Goal: Transaction & Acquisition: Purchase product/service

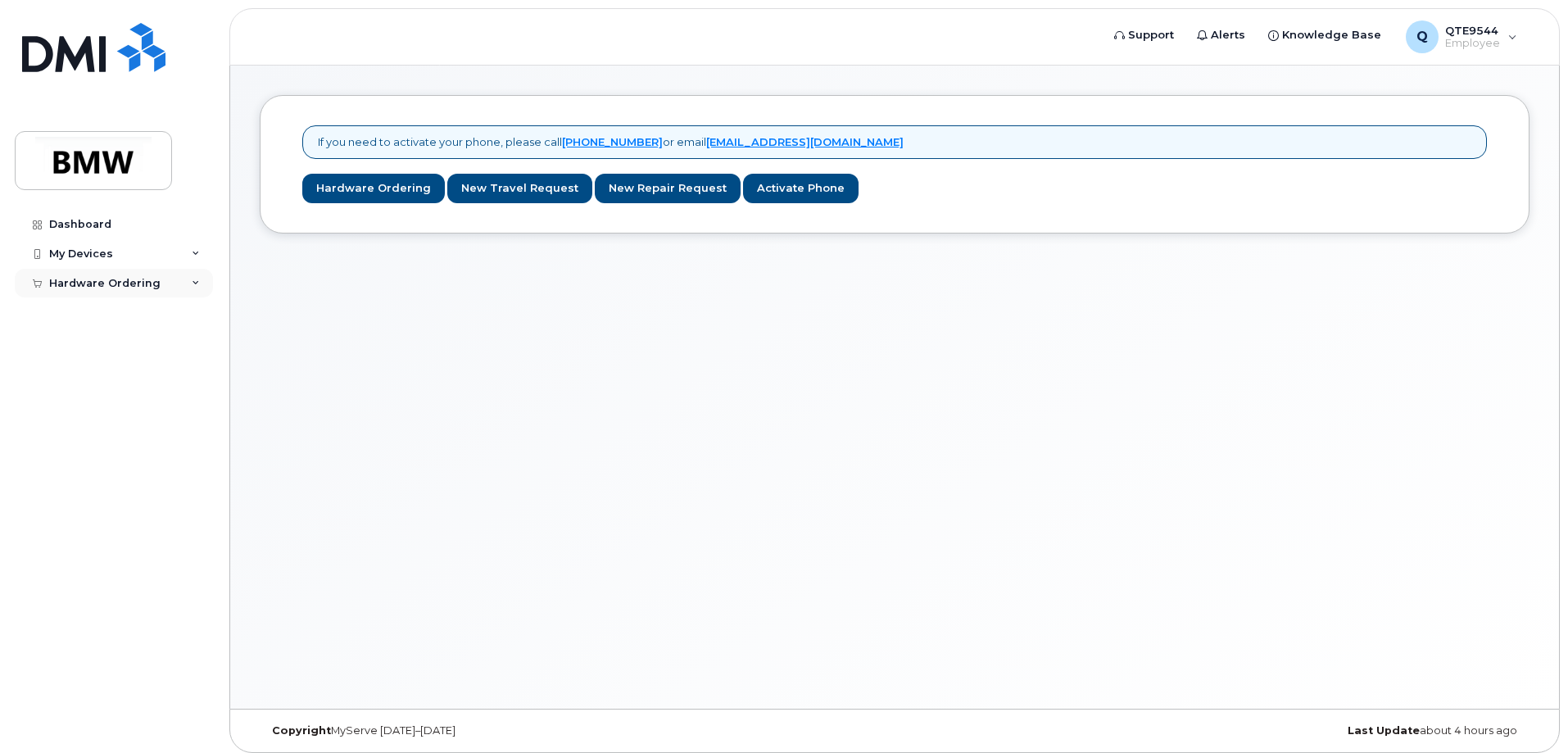
click at [187, 274] on div "Hardware Ordering" at bounding box center [114, 283] width 198 height 29
click at [98, 309] on div "New Order" at bounding box center [87, 312] width 62 height 15
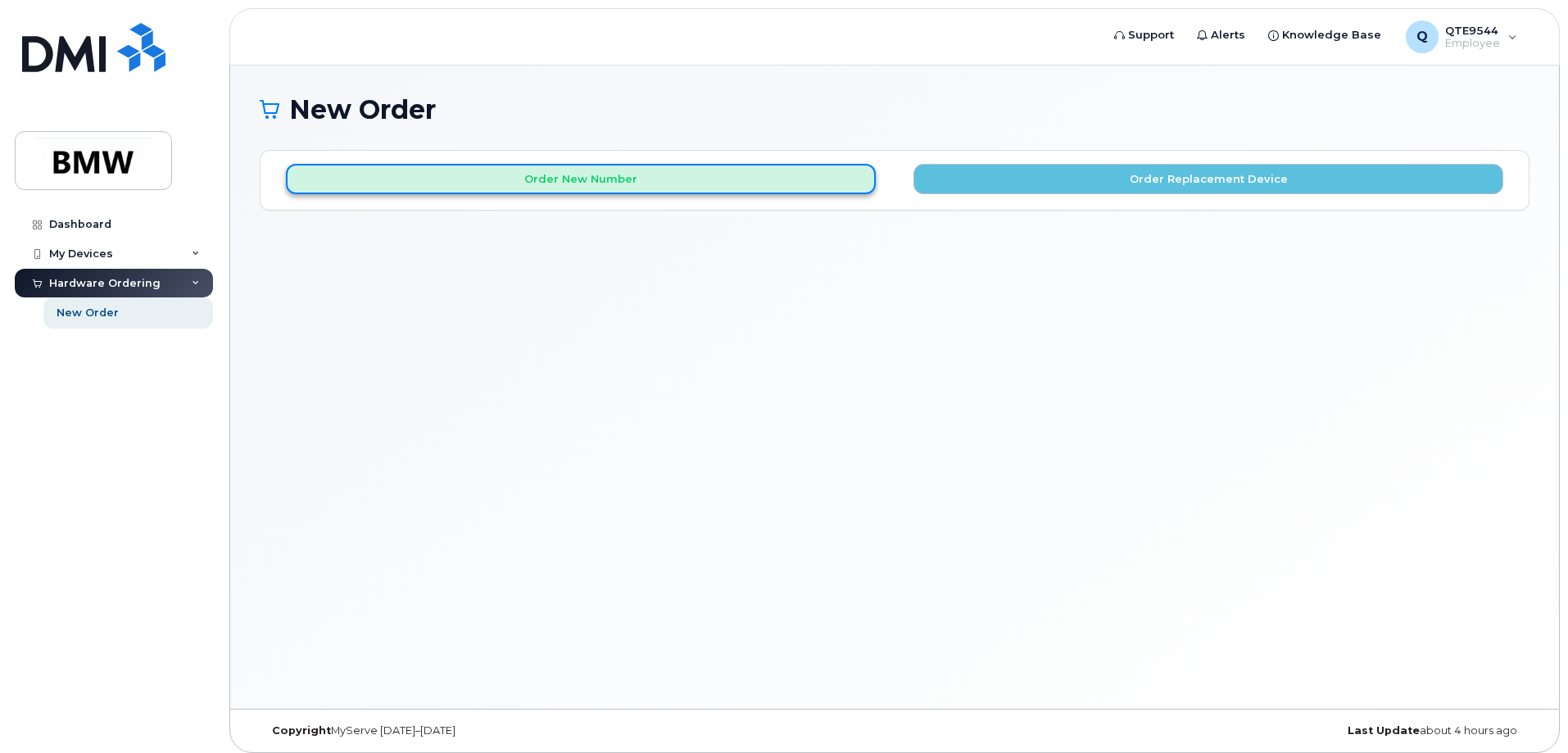
click at [655, 172] on button "Order New Number" at bounding box center [581, 179] width 590 height 30
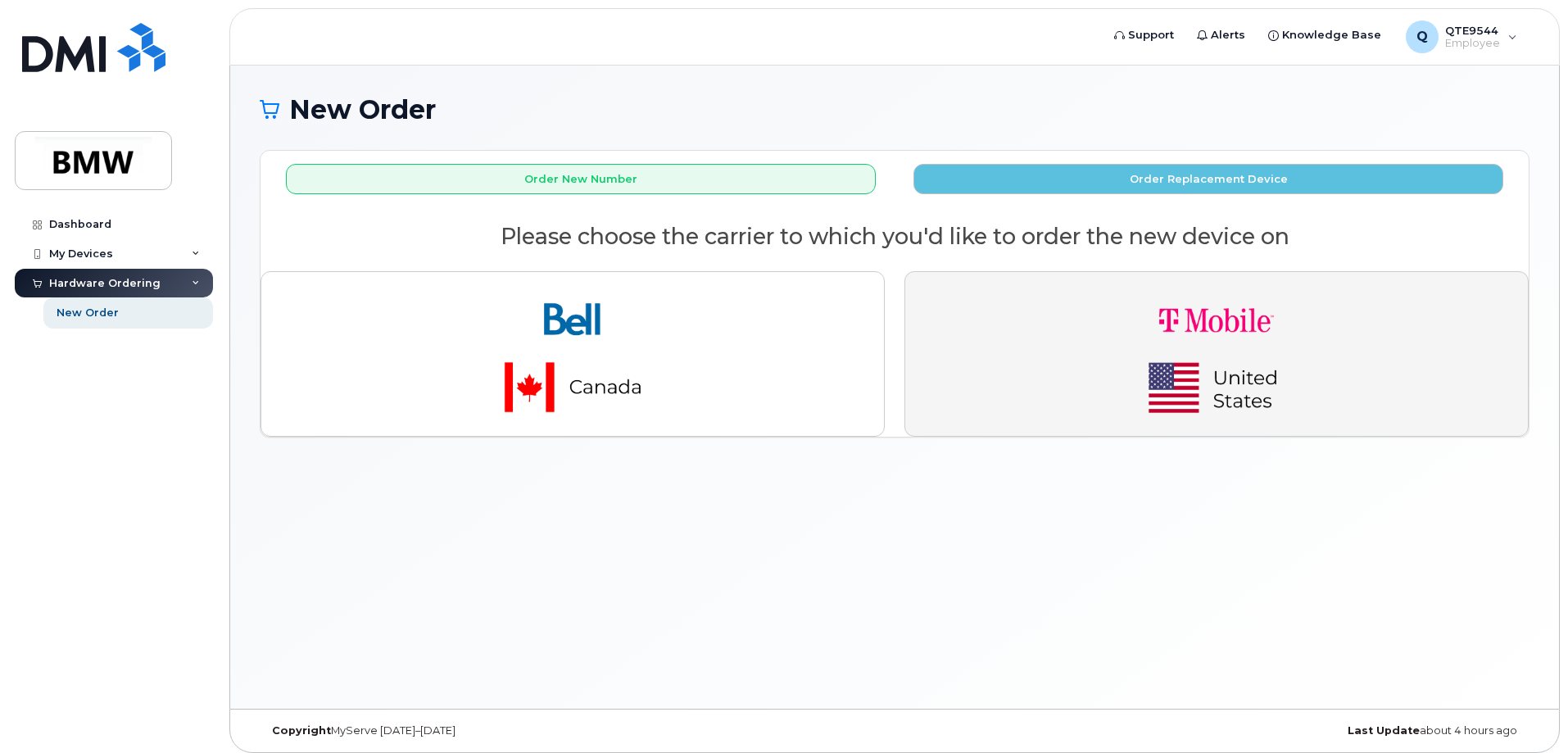
click at [1147, 371] on img "button" at bounding box center [1216, 353] width 229 height 138
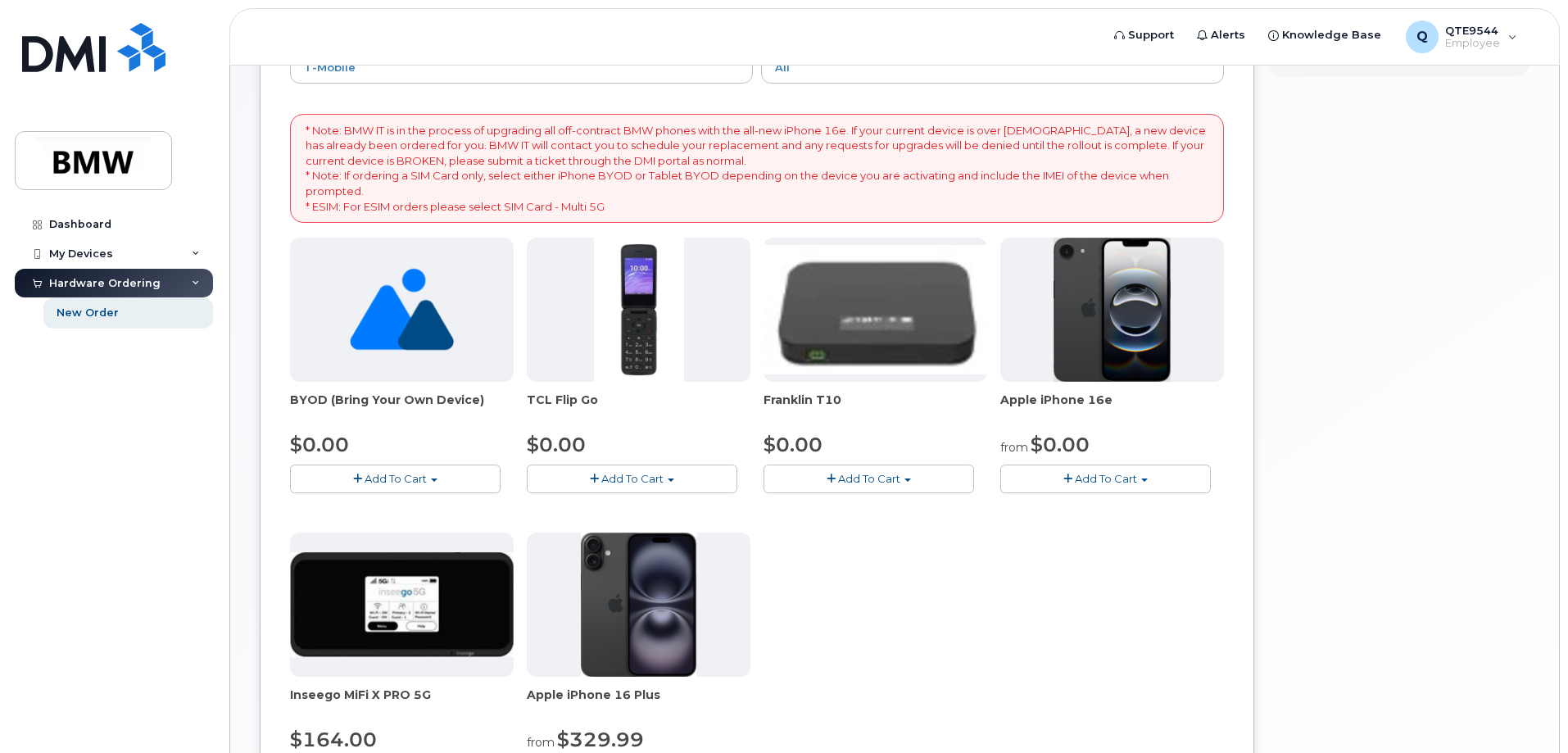
scroll to position [164, 0]
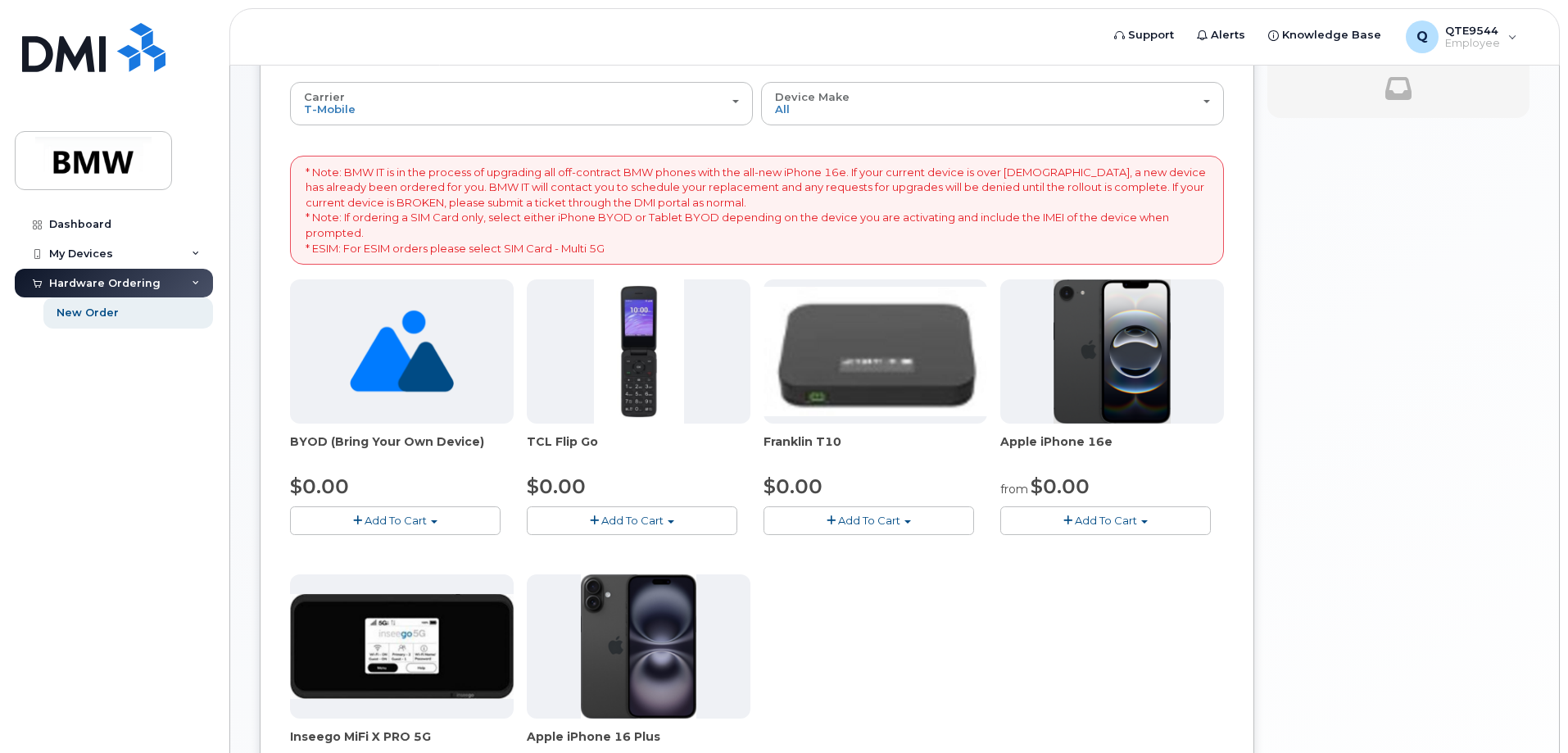
click at [1391, 471] on div "Your Cart is Empty! Choose product from the left side and you will see the new …" at bounding box center [1399, 475] width 263 height 978
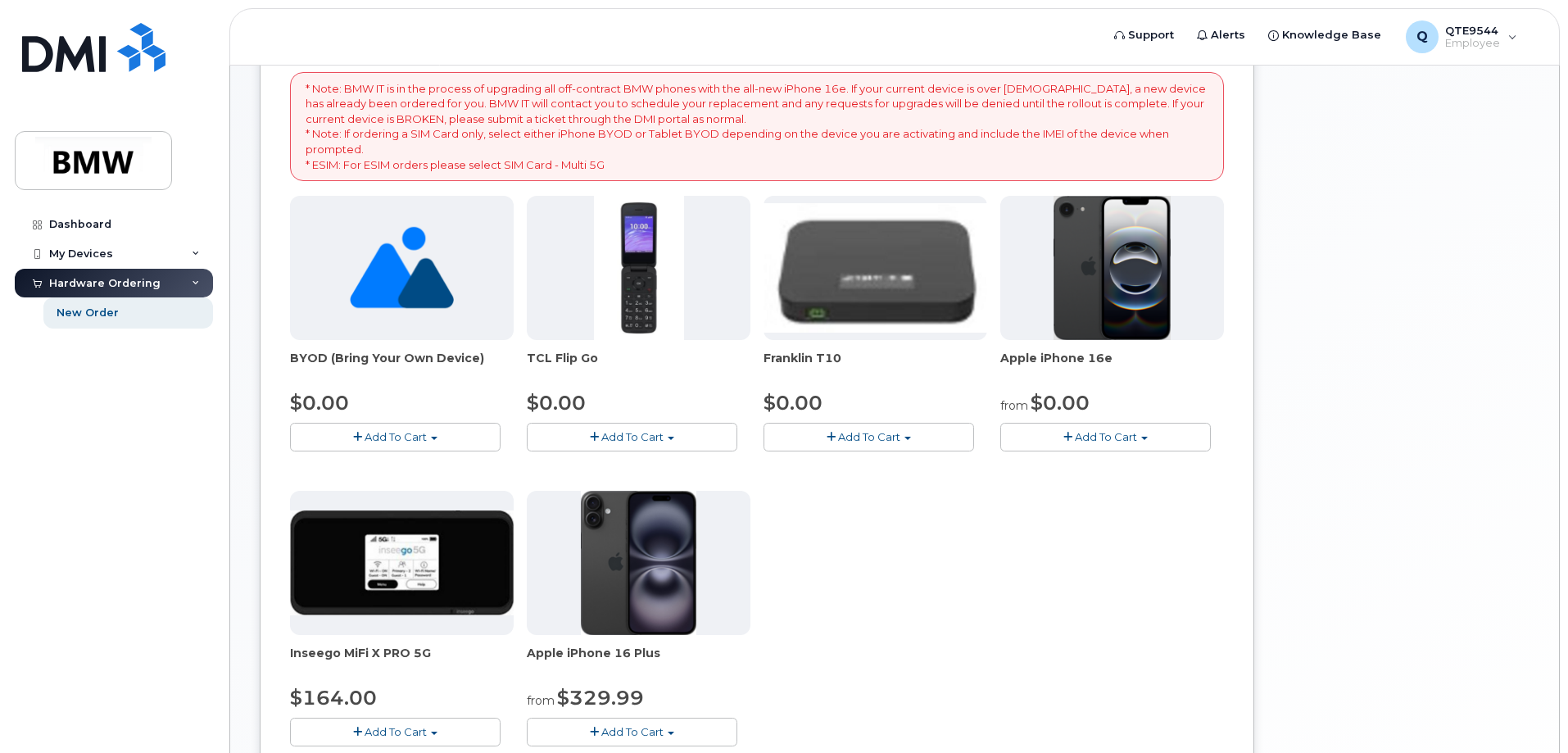
scroll to position [410, 0]
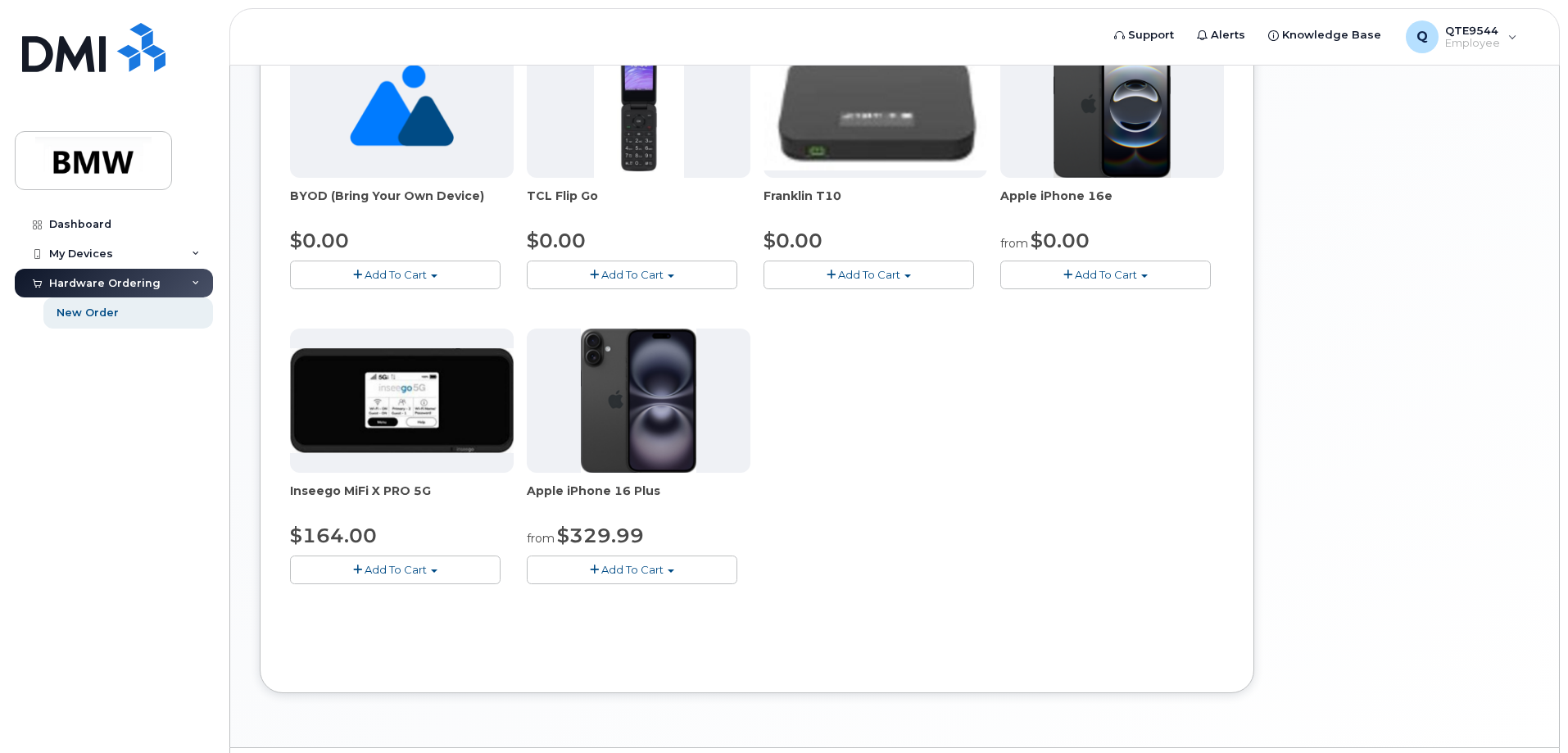
click at [1111, 276] on span "Add To Cart" at bounding box center [1106, 274] width 62 height 13
click at [1169, 309] on link "$0.00 - 30 Month Activation (128GB)" at bounding box center [1122, 305] width 236 height 21
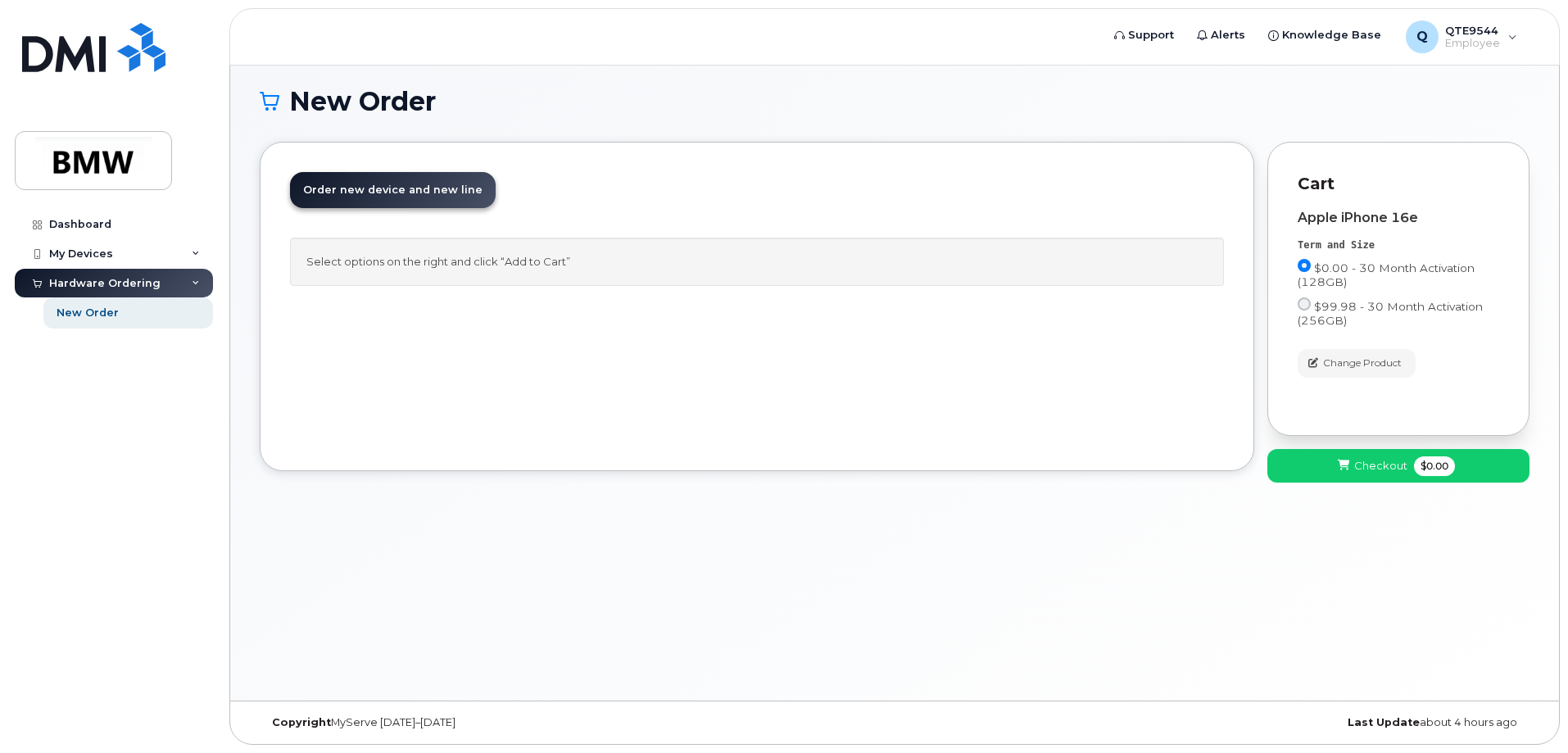
drag, startPoint x: 824, startPoint y: 288, endPoint x: 532, endPoint y: 365, distance: 302.0
click at [535, 367] on div "Order New Device Upgrade Existing Device Order new device and new line Order ne…" at bounding box center [757, 306] width 995 height 329
click at [487, 334] on div "Order New Device Upgrade Existing Device Order new device and new line Order ne…" at bounding box center [757, 306] width 995 height 329
click at [564, 260] on div "Select options on the right and click “Add to Cart”" at bounding box center [757, 262] width 934 height 49
drag, startPoint x: 435, startPoint y: 265, endPoint x: 714, endPoint y: 275, distance: 279.2
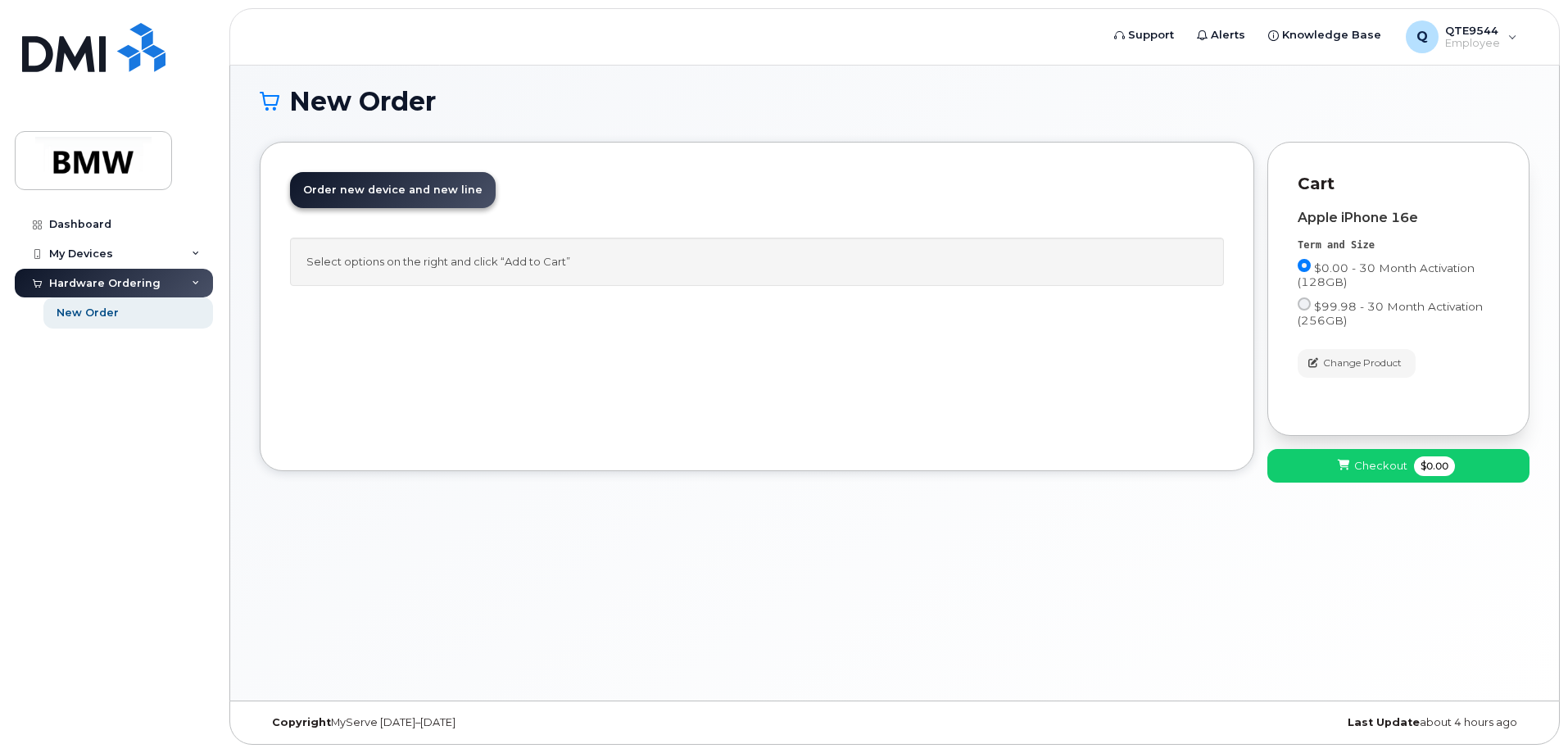
click at [711, 275] on div "Select options on the right and click “Add to Cart”" at bounding box center [757, 262] width 934 height 49
click at [742, 315] on div "Order New Device Upgrade Existing Device Order new device and new line Order ne…" at bounding box center [757, 306] width 995 height 329
click at [807, 303] on div "Order New Device Upgrade Existing Device Order new device and new line Order ne…" at bounding box center [757, 306] width 995 height 329
drag, startPoint x: 376, startPoint y: 270, endPoint x: 675, endPoint y: 279, distance: 299.1
click at [675, 279] on div "Select options on the right and click “Add to Cart”" at bounding box center [757, 262] width 934 height 49
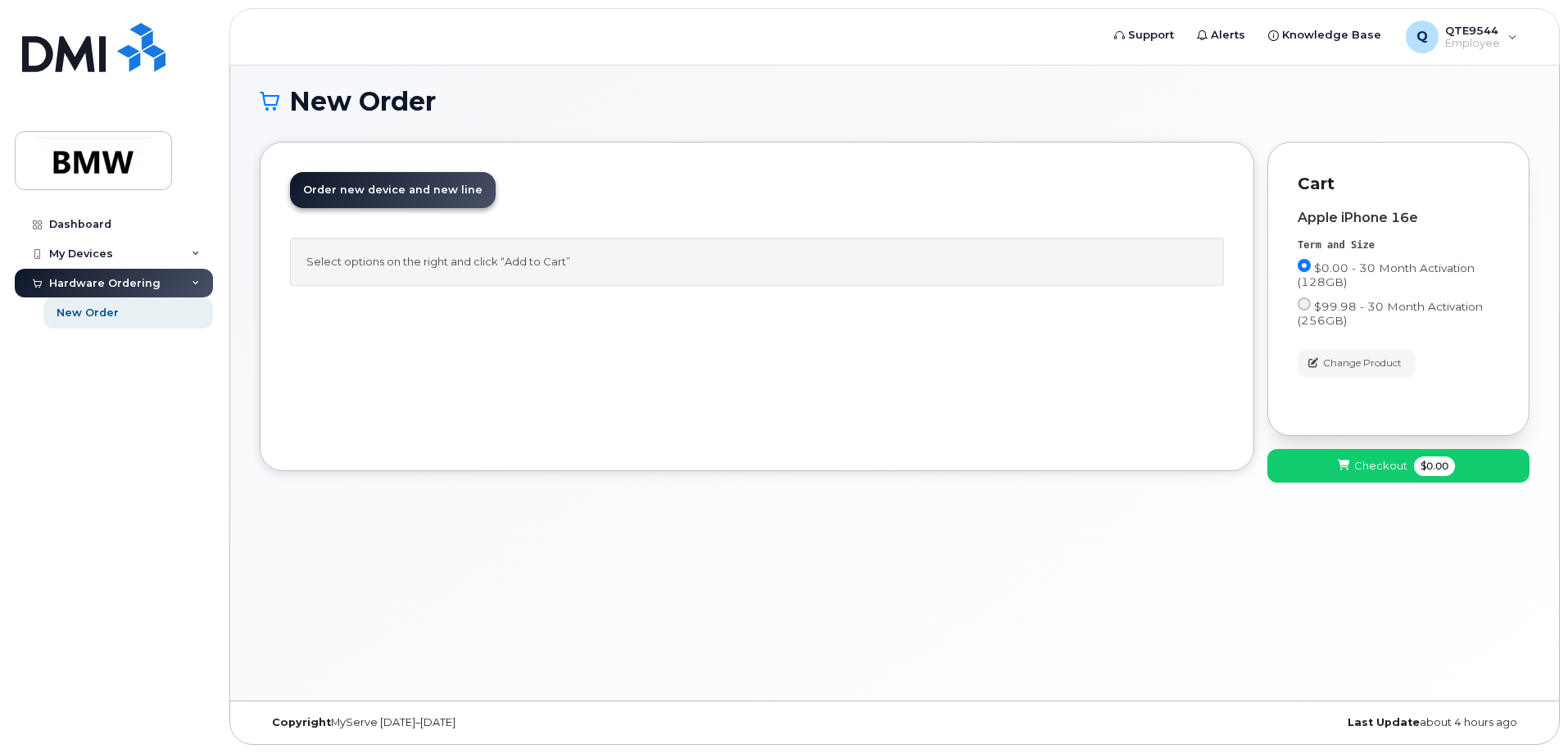
click at [653, 323] on div "Order New Device Upgrade Existing Device Order new device and new line Order ne…" at bounding box center [757, 306] width 995 height 329
click at [1341, 263] on span "$0.00 - 30 Month Activation (128GB)" at bounding box center [1386, 276] width 177 height 27
click at [1311, 263] on input "$0.00 - 30 Month Activation (128GB)" at bounding box center [1304, 265] width 13 height 13
click at [1341, 263] on span "$0.00 - 30 Month Activation (128GB)" at bounding box center [1386, 276] width 177 height 27
click at [1311, 263] on input "$0.00 - 30 Month Activation (128GB)" at bounding box center [1304, 265] width 13 height 13
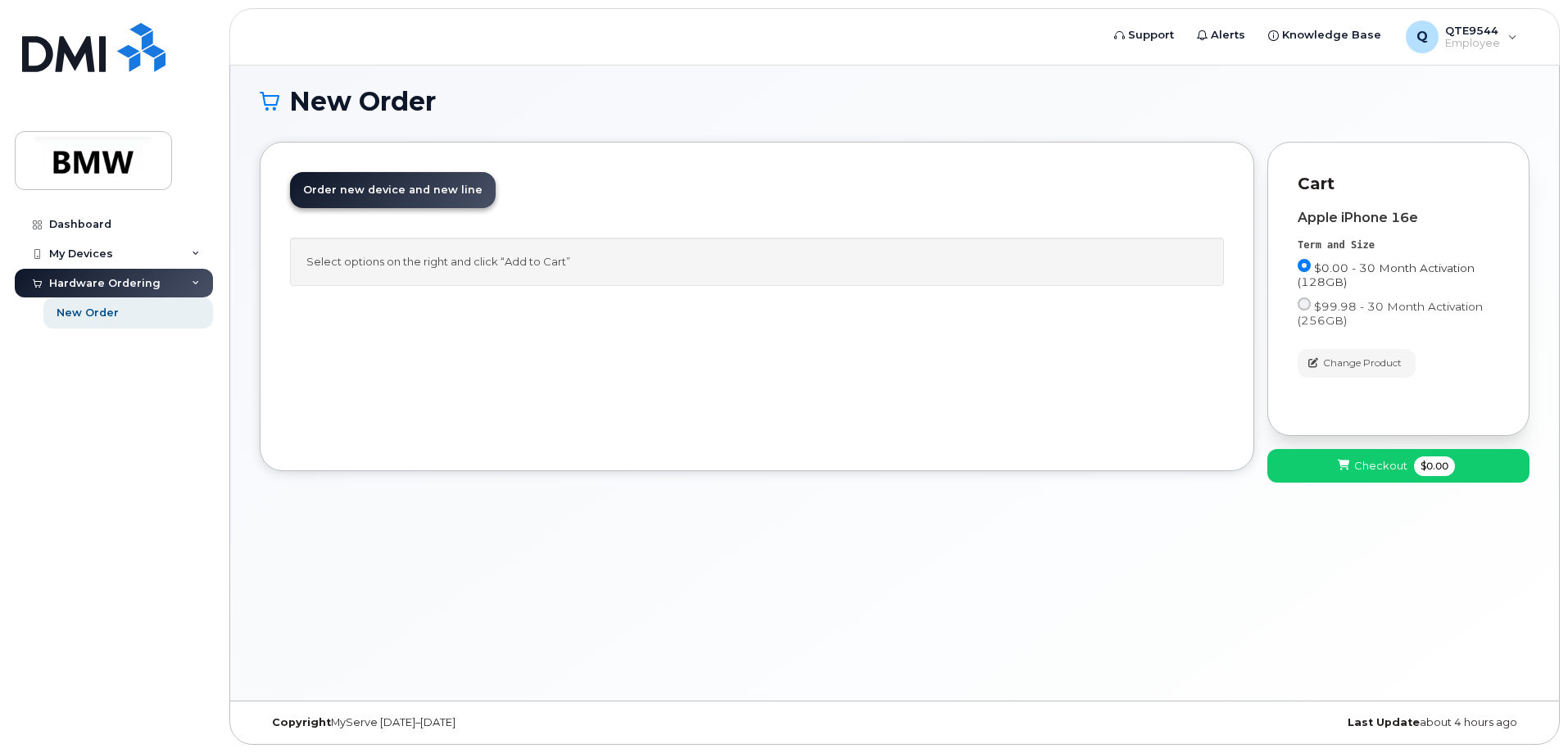
click at [1341, 263] on span "$0.00 - 30 Month Activation (128GB)" at bounding box center [1386, 276] width 177 height 27
click at [1311, 263] on input "$0.00 - 30 Month Activation (128GB)" at bounding box center [1304, 265] width 13 height 13
click at [1318, 267] on span "$0.00 - 30 Month Activation (128GB)" at bounding box center [1386, 276] width 177 height 27
click at [1311, 267] on input "$0.00 - 30 Month Activation (128GB)" at bounding box center [1304, 265] width 13 height 13
click at [1411, 463] on button "Checkout $0.00" at bounding box center [1399, 465] width 263 height 33
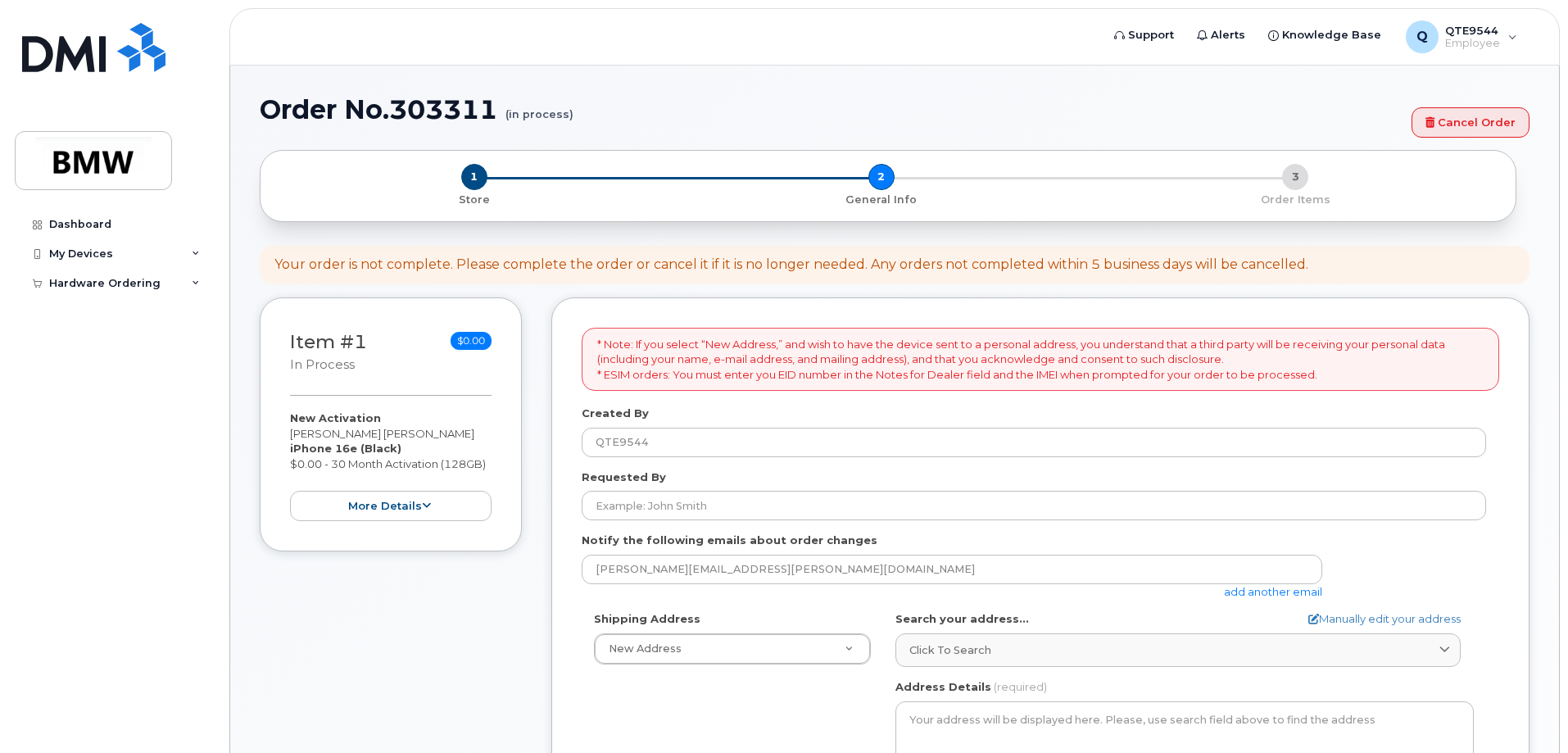
select select
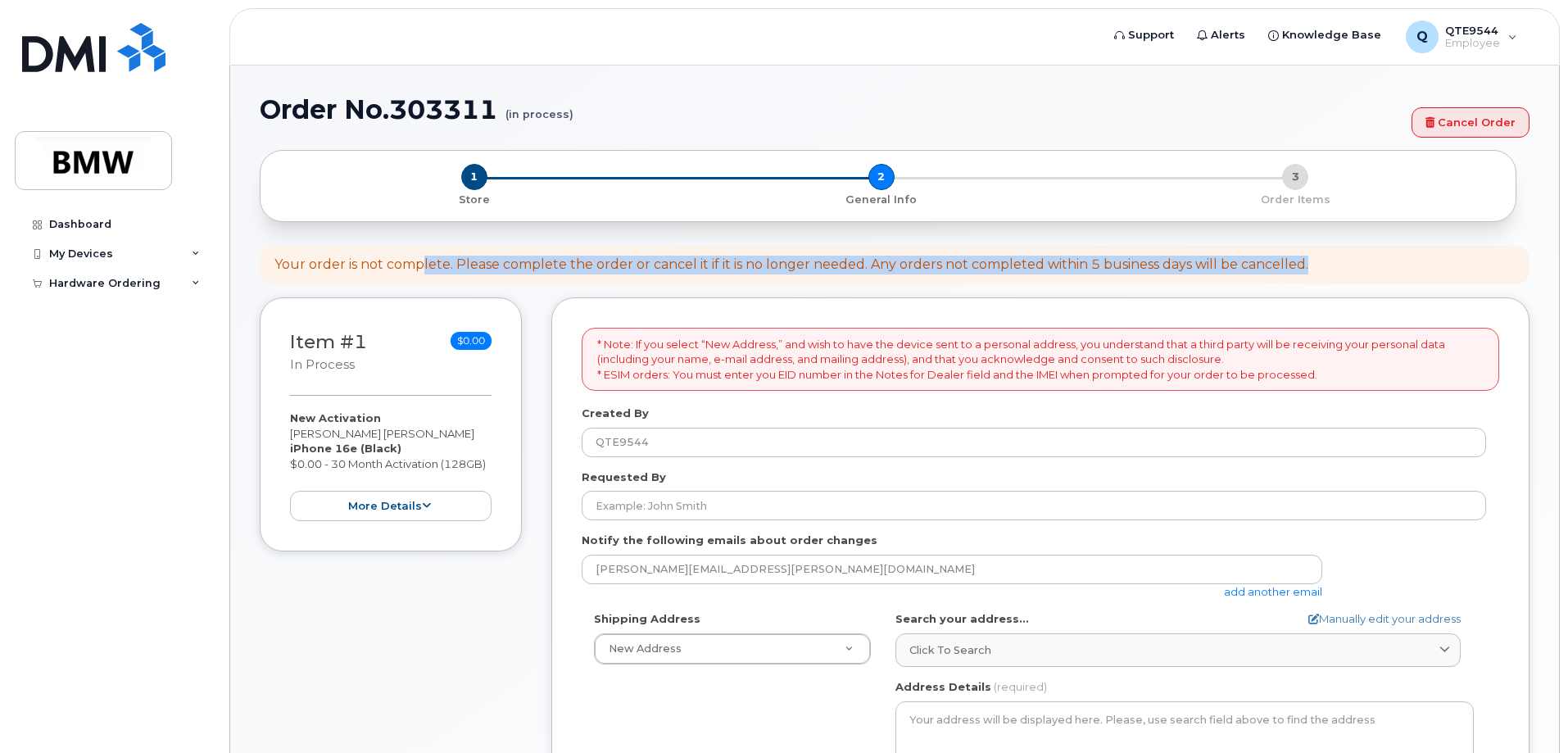
drag, startPoint x: 459, startPoint y: 254, endPoint x: 1319, endPoint y: 274, distance: 860.2
click at [1319, 274] on div "Your order is not complete. Please complete the order or cancel it if it is no …" at bounding box center [895, 264] width 1270 height 39
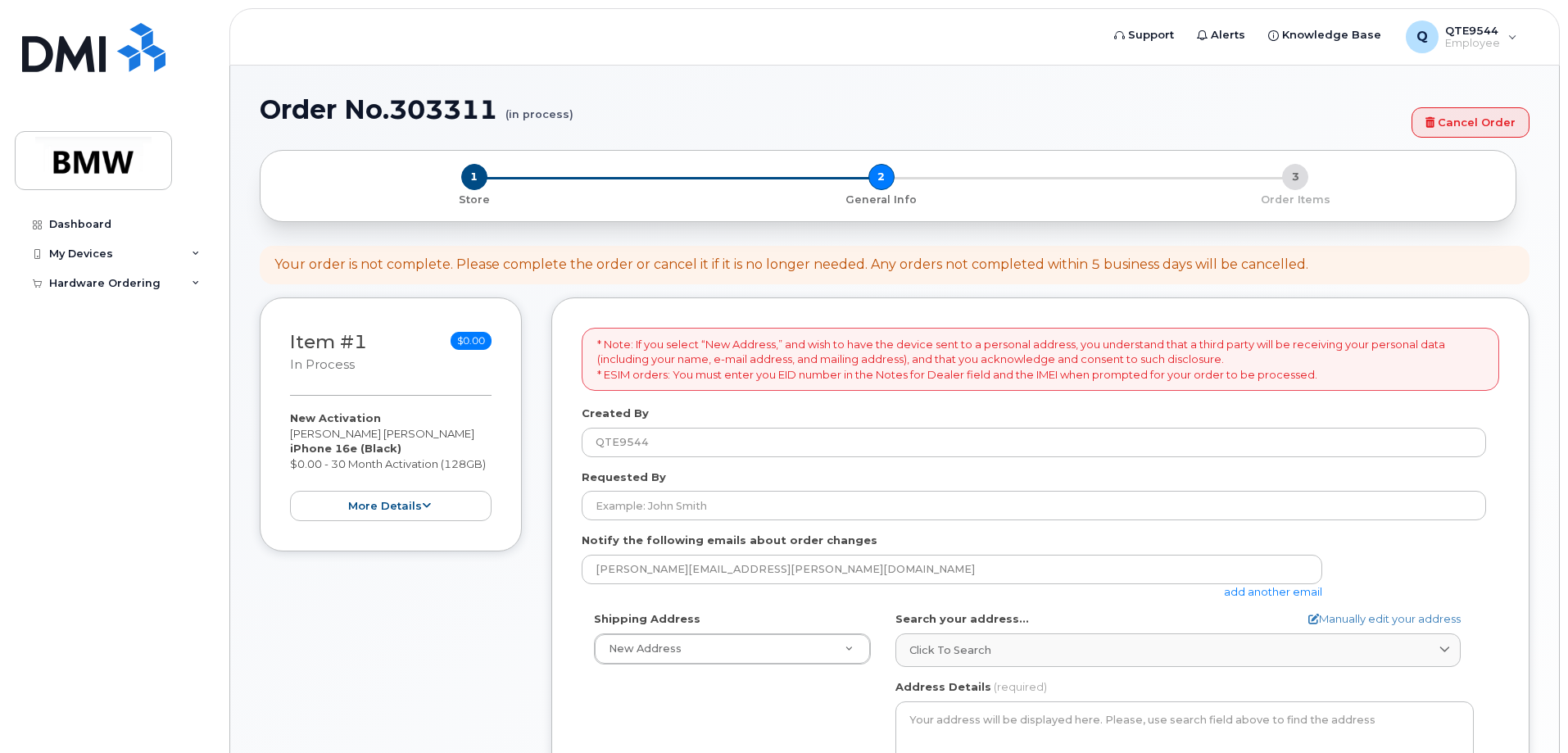
click at [1206, 287] on div "× Share This Order If you want to allow others to create or edit orders, share …" at bounding box center [895, 661] width 1270 height 1023
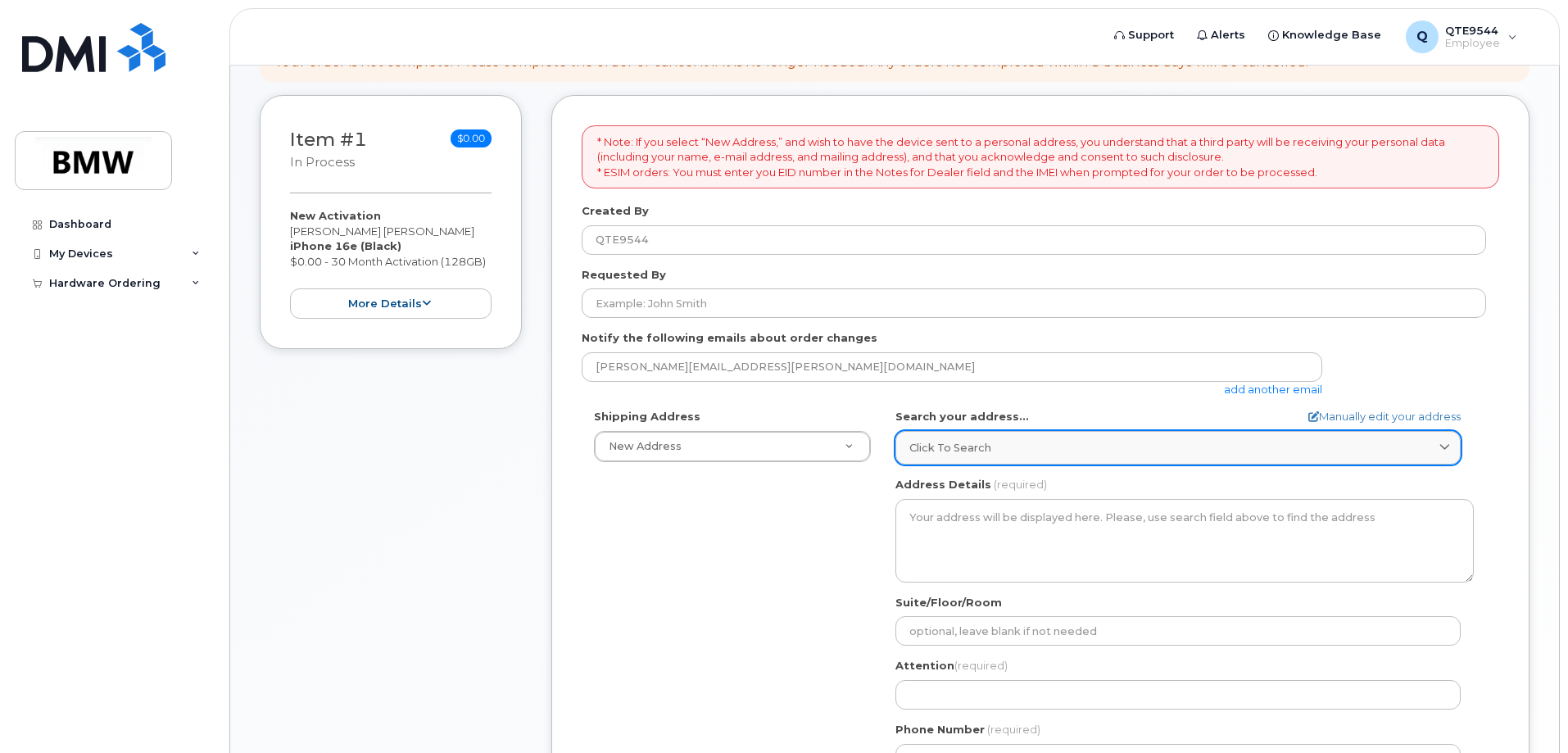
scroll to position [174, 0]
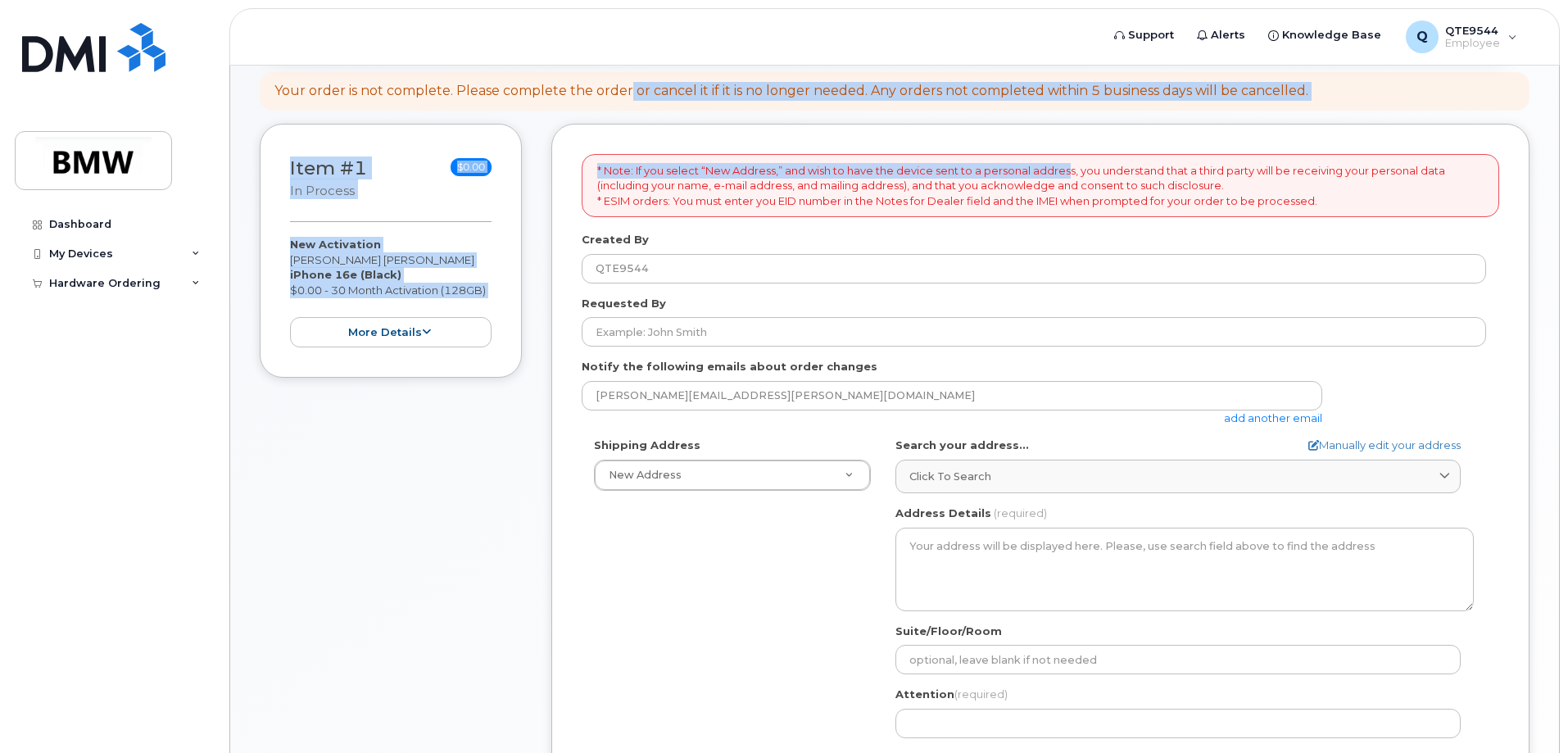
drag, startPoint x: 627, startPoint y: 87, endPoint x: 1068, endPoint y: 121, distance: 442.3
click at [1068, 121] on div "× Share This Order If you want to allow others to create or edit orders, share …" at bounding box center [895, 487] width 1270 height 1023
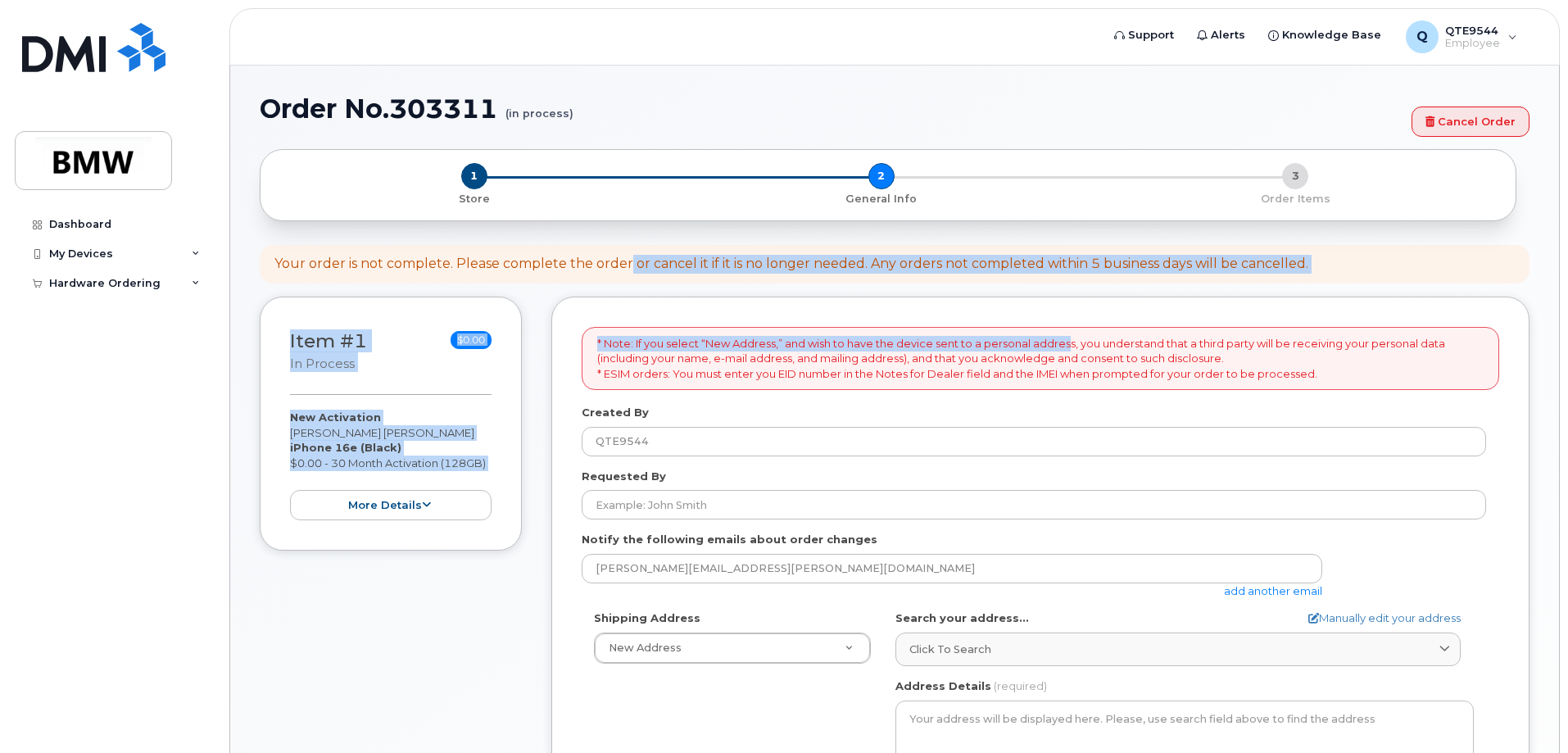
scroll to position [0, 0]
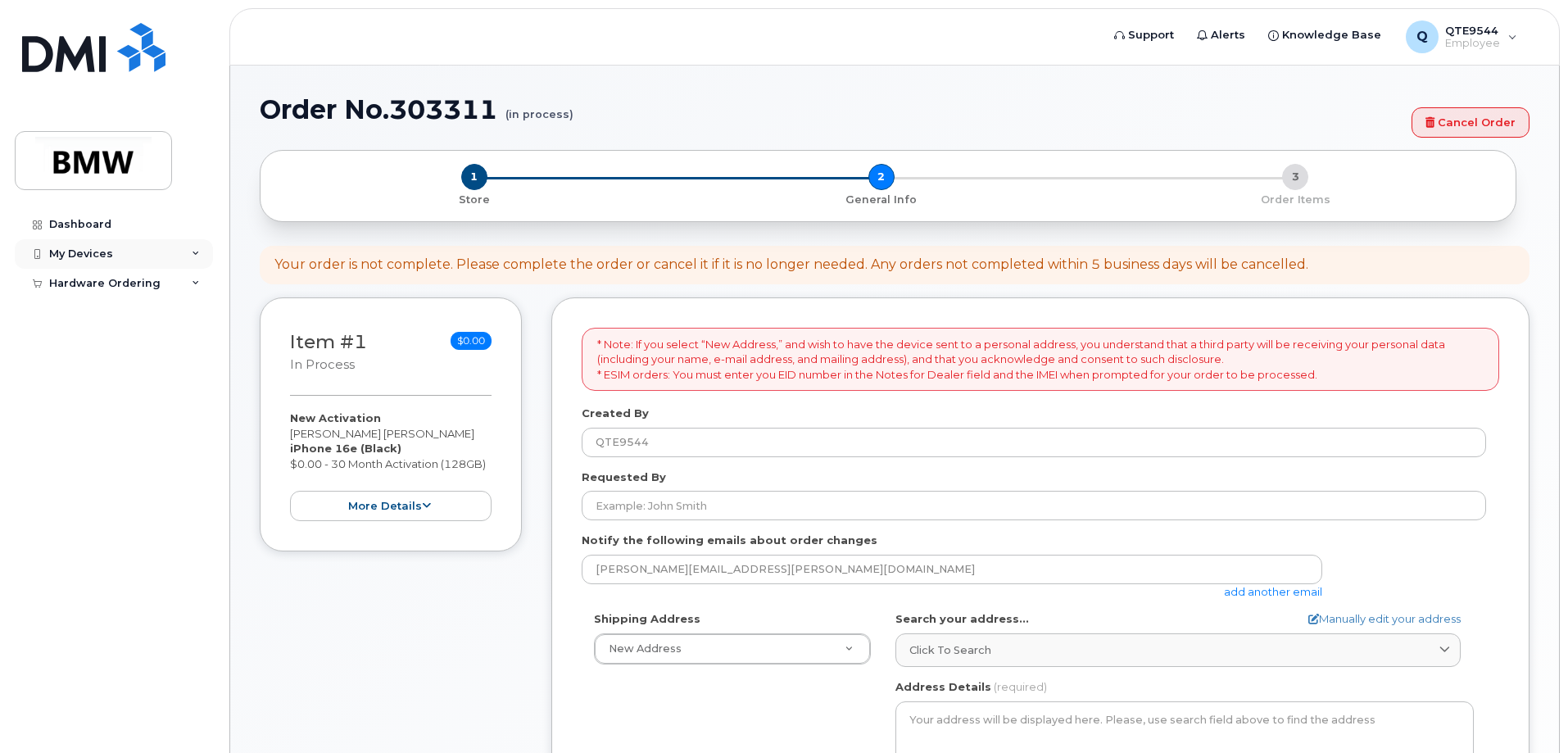
click at [105, 246] on div "My Devices" at bounding box center [114, 254] width 198 height 29
click at [160, 315] on div "Hardware Ordering" at bounding box center [114, 315] width 198 height 29
click at [102, 347] on div "My Orders" at bounding box center [86, 344] width 59 height 15
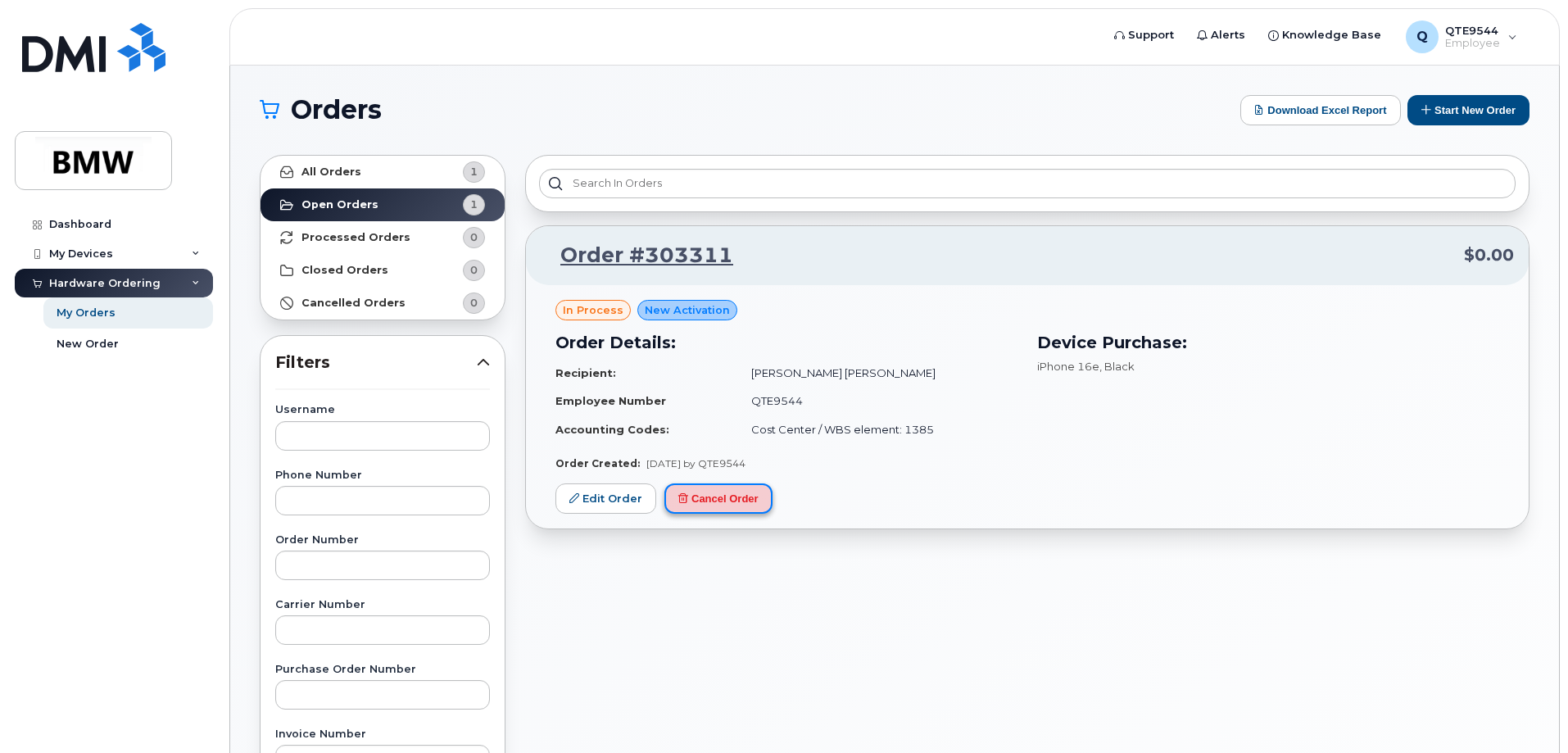
click at [746, 492] on button "Cancel Order" at bounding box center [719, 498] width 108 height 30
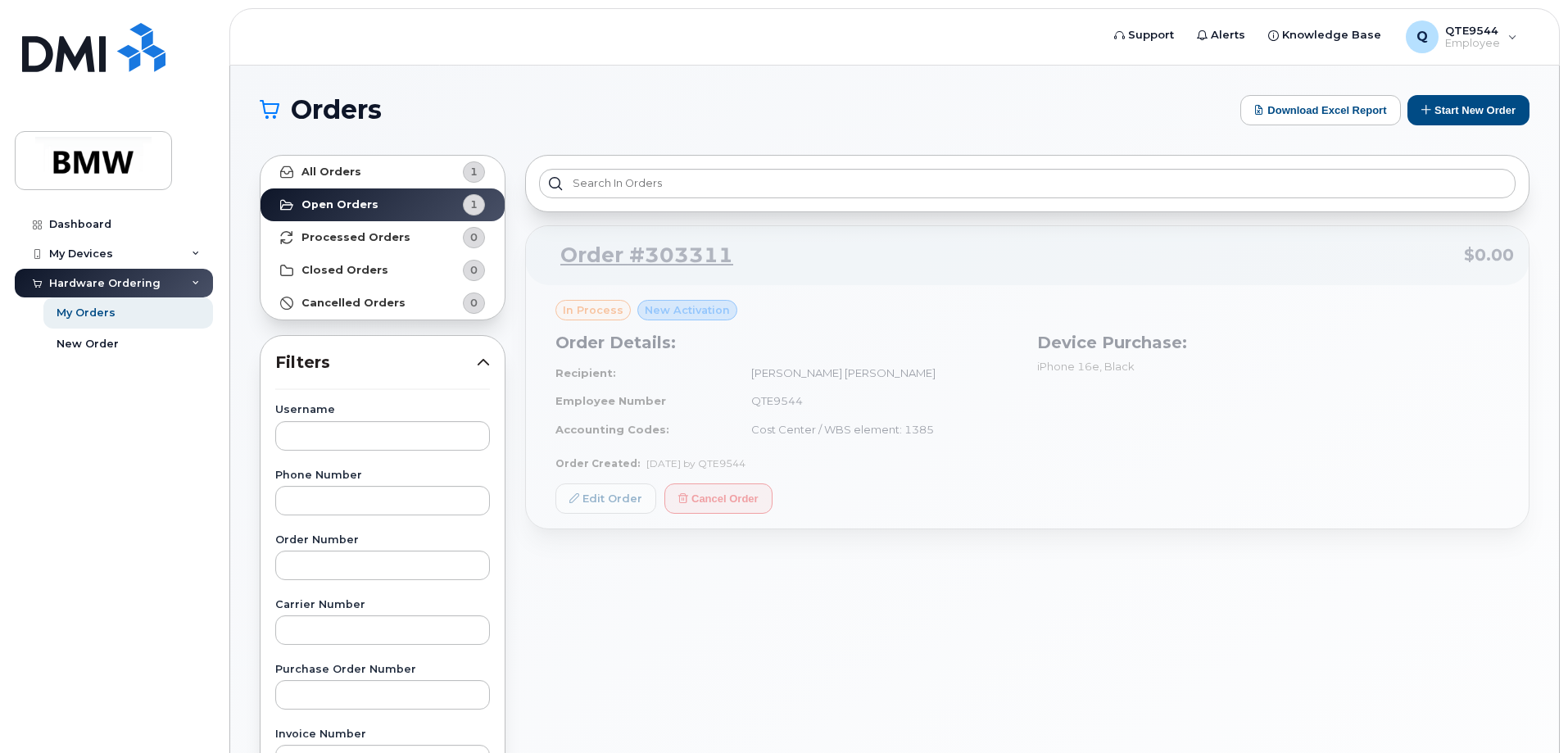
click at [871, 519] on div "Order #303311 $0.00 in process New Activation Order Details: Recipient: Carlos …" at bounding box center [1027, 376] width 1004 height 304
click at [711, 499] on div "Order #303311 $0.00 in process New Activation Order Details: Recipient: Carlos …" at bounding box center [1027, 376] width 1004 height 304
click at [85, 346] on div "New Order" at bounding box center [87, 344] width 62 height 15
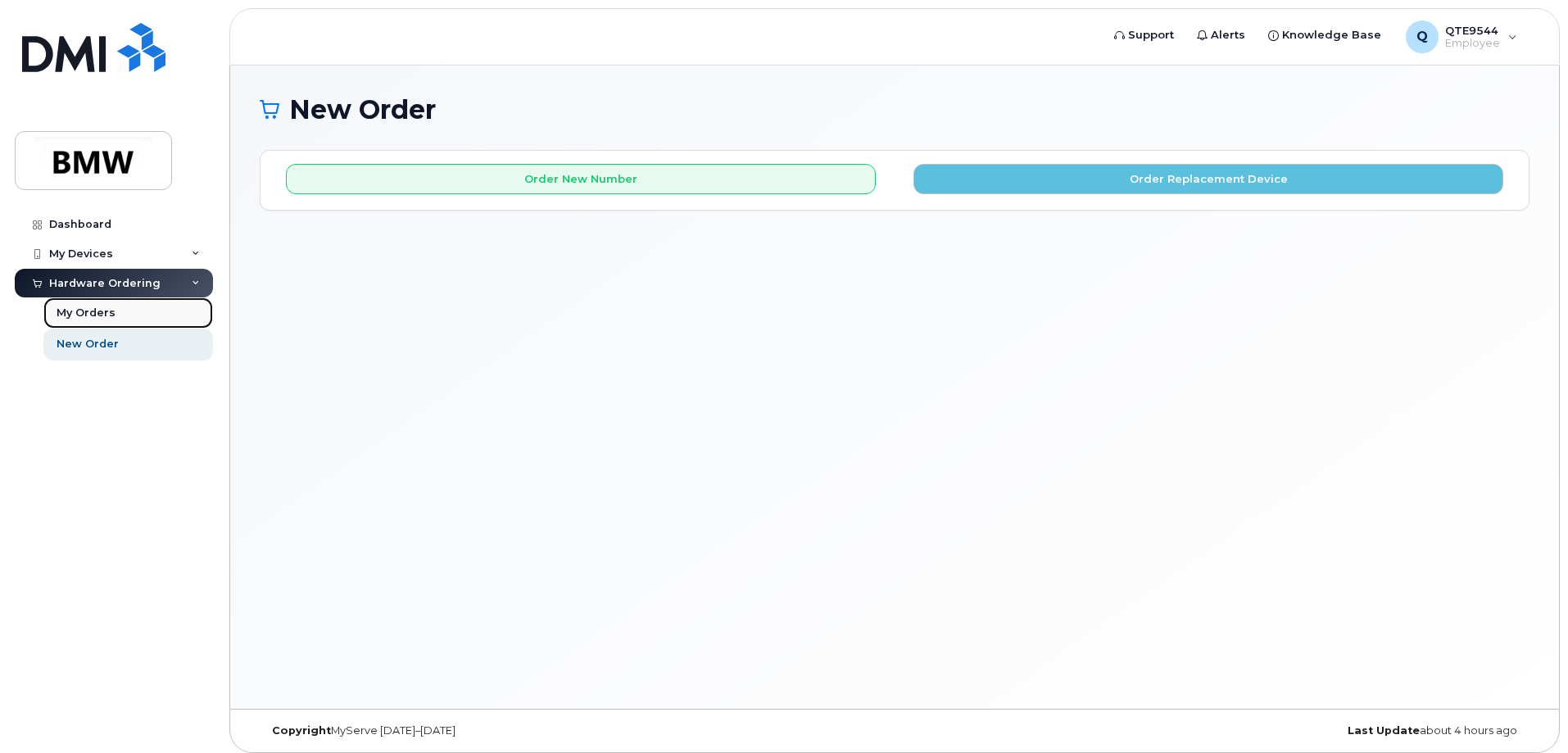
click at [103, 320] on div "My Orders" at bounding box center [86, 312] width 59 height 15
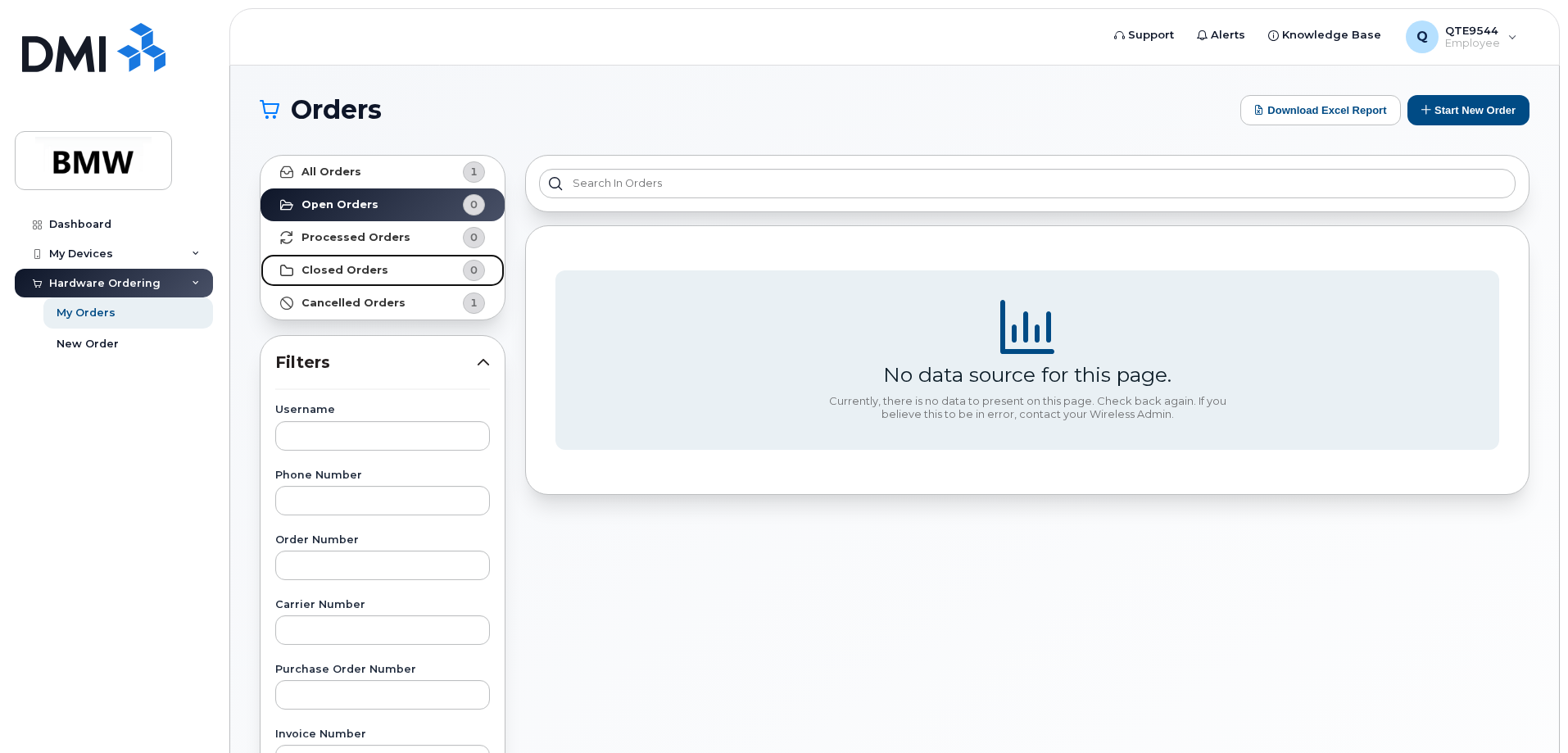
click at [380, 265] on link "Closed Orders 0" at bounding box center [382, 270] width 244 height 33
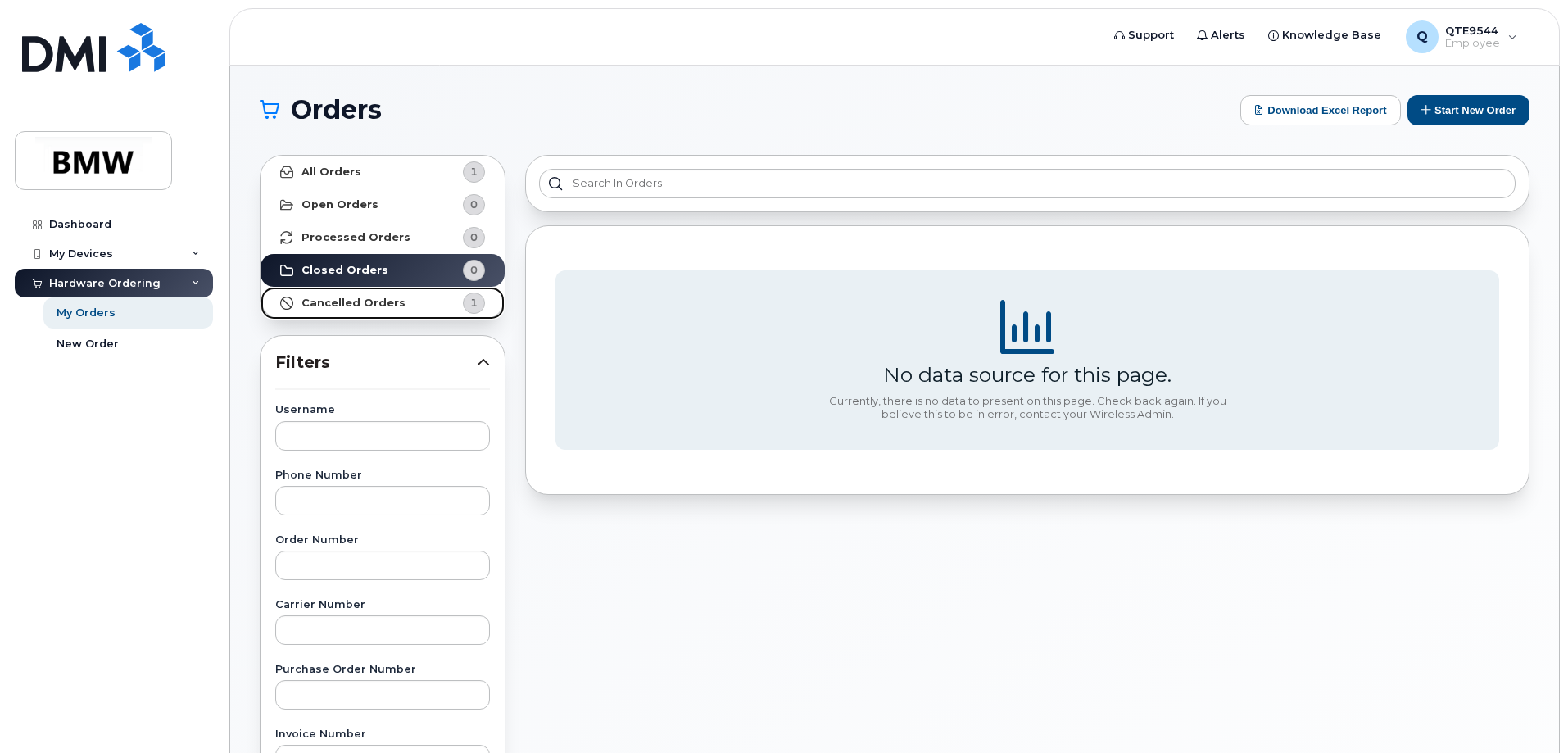
click at [376, 305] on strong "Cancelled Orders" at bounding box center [354, 303] width 104 height 13
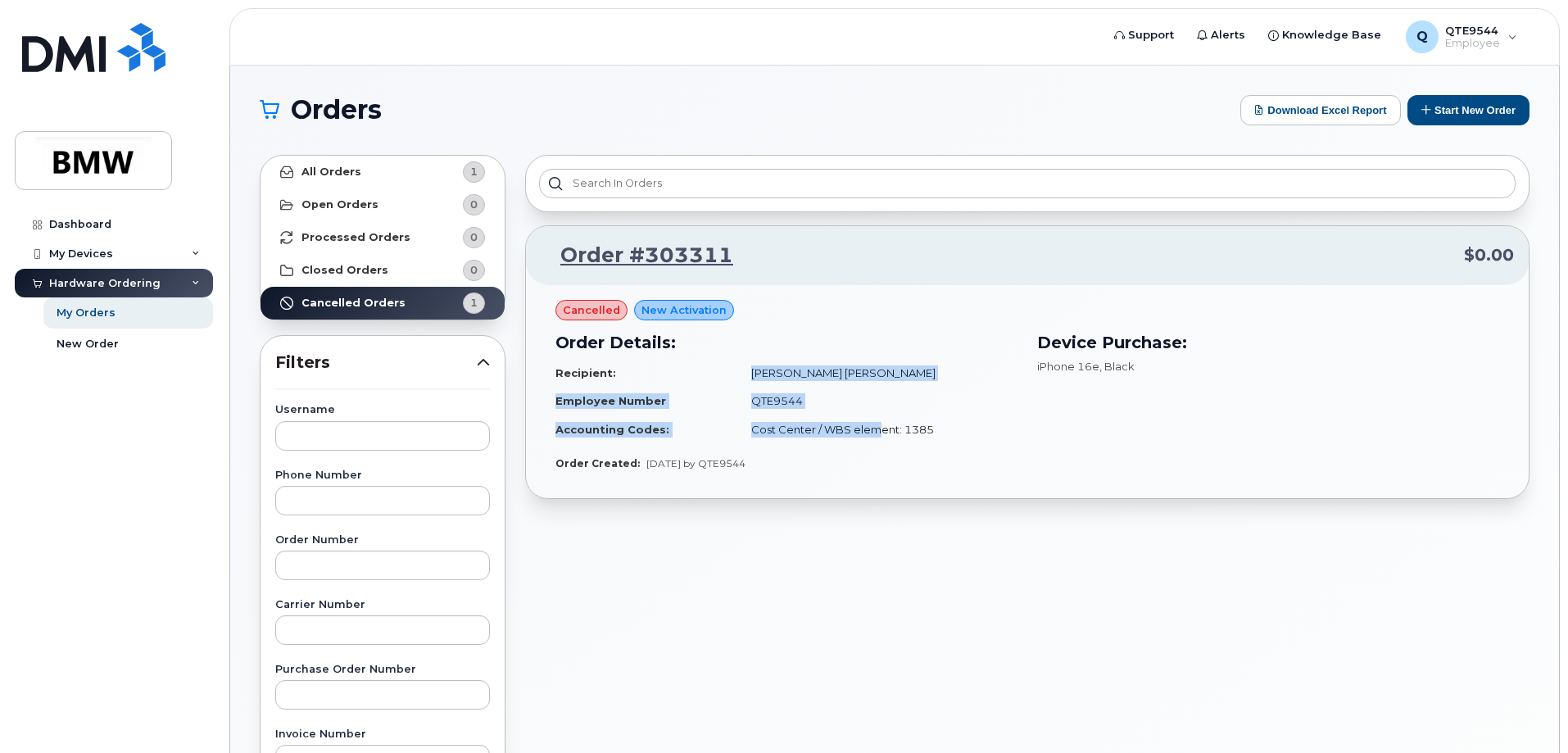
drag, startPoint x: 739, startPoint y: 374, endPoint x: 872, endPoint y: 429, distance: 143.9
click at [872, 429] on table "Recipient: Carlos Ramos Luna Employee Number QTE9544 Accounting Codes: Cost Cen…" at bounding box center [786, 402] width 462 height 86
click at [946, 444] on div "Order Details: Recipient: Carlos Ramos Luna Employee Number QTE9544 Accounting …" at bounding box center [786, 387] width 482 height 133
click at [818, 450] on div "Order Details: Recipient: Carlos Ramos Luna Employee Number QTE9544 Accounting …" at bounding box center [786, 387] width 482 height 133
drag, startPoint x: 819, startPoint y: 464, endPoint x: 459, endPoint y: 232, distance: 428.3
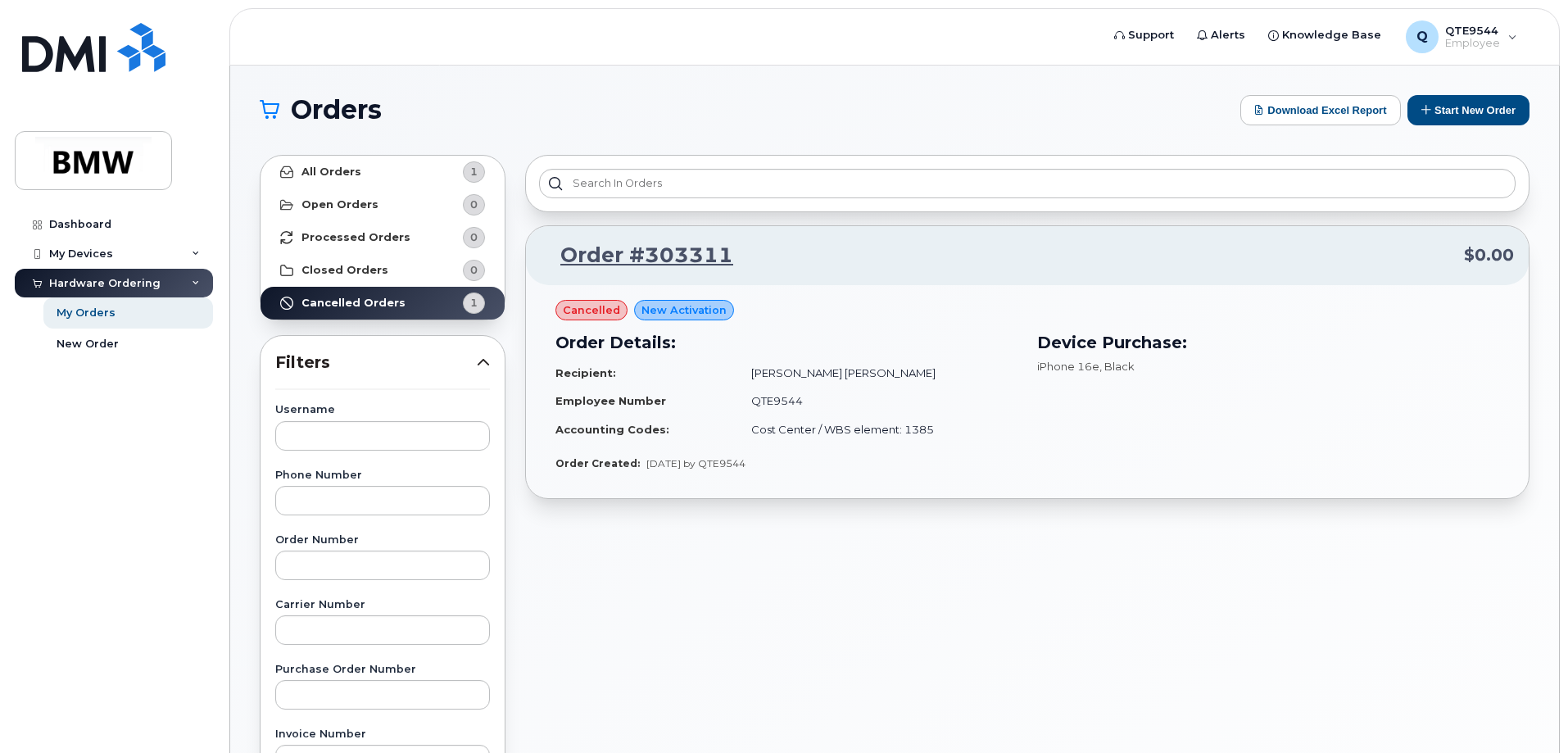
click at [459, 232] on div "All Orders 1 Open Orders 0 Processed Orders 0 Closed Orders 0 Cancelled Orders …" at bounding box center [895, 721] width 1290 height 1152
click at [102, 350] on div "New Order" at bounding box center [87, 344] width 62 height 15
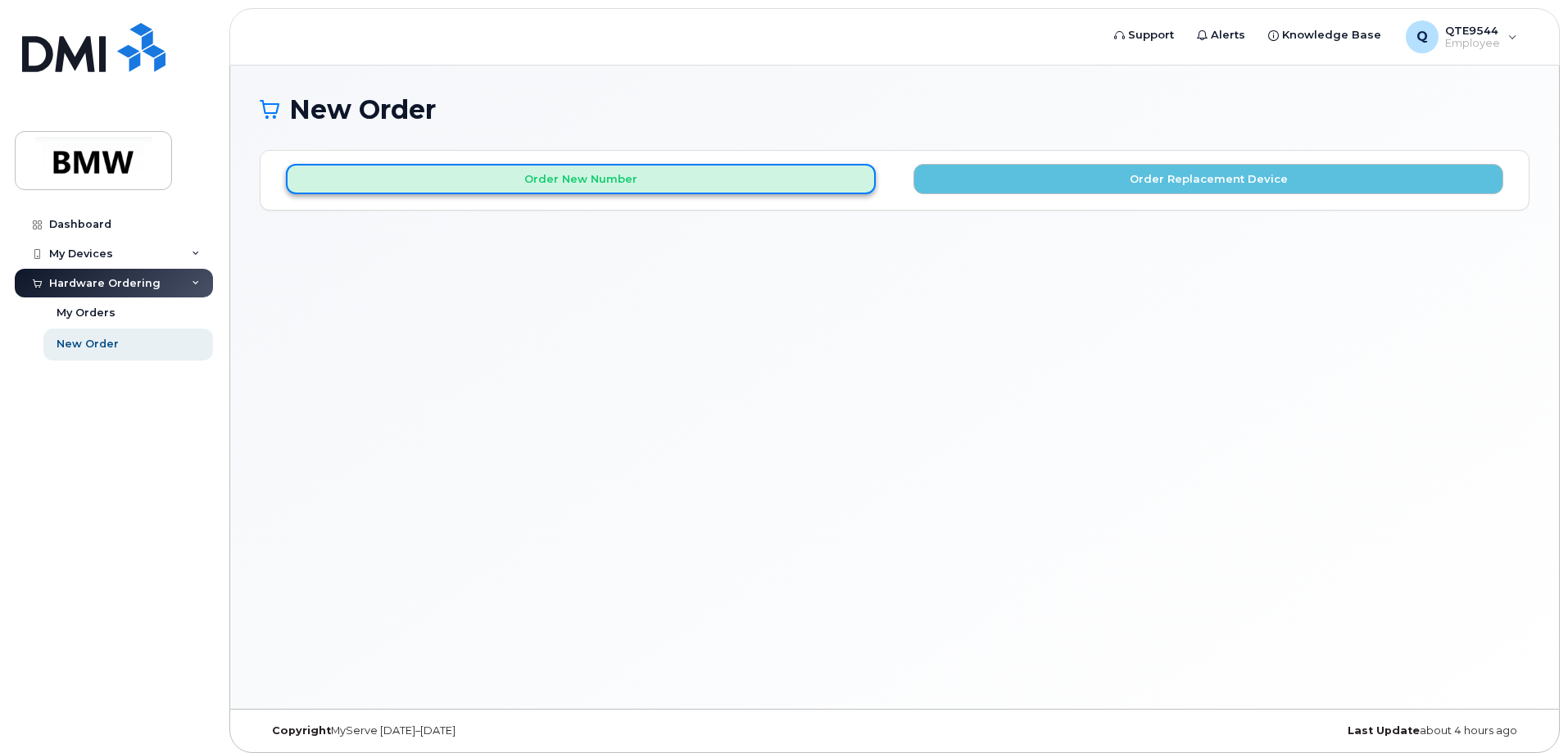
click at [553, 172] on button "Order New Number" at bounding box center [581, 179] width 590 height 30
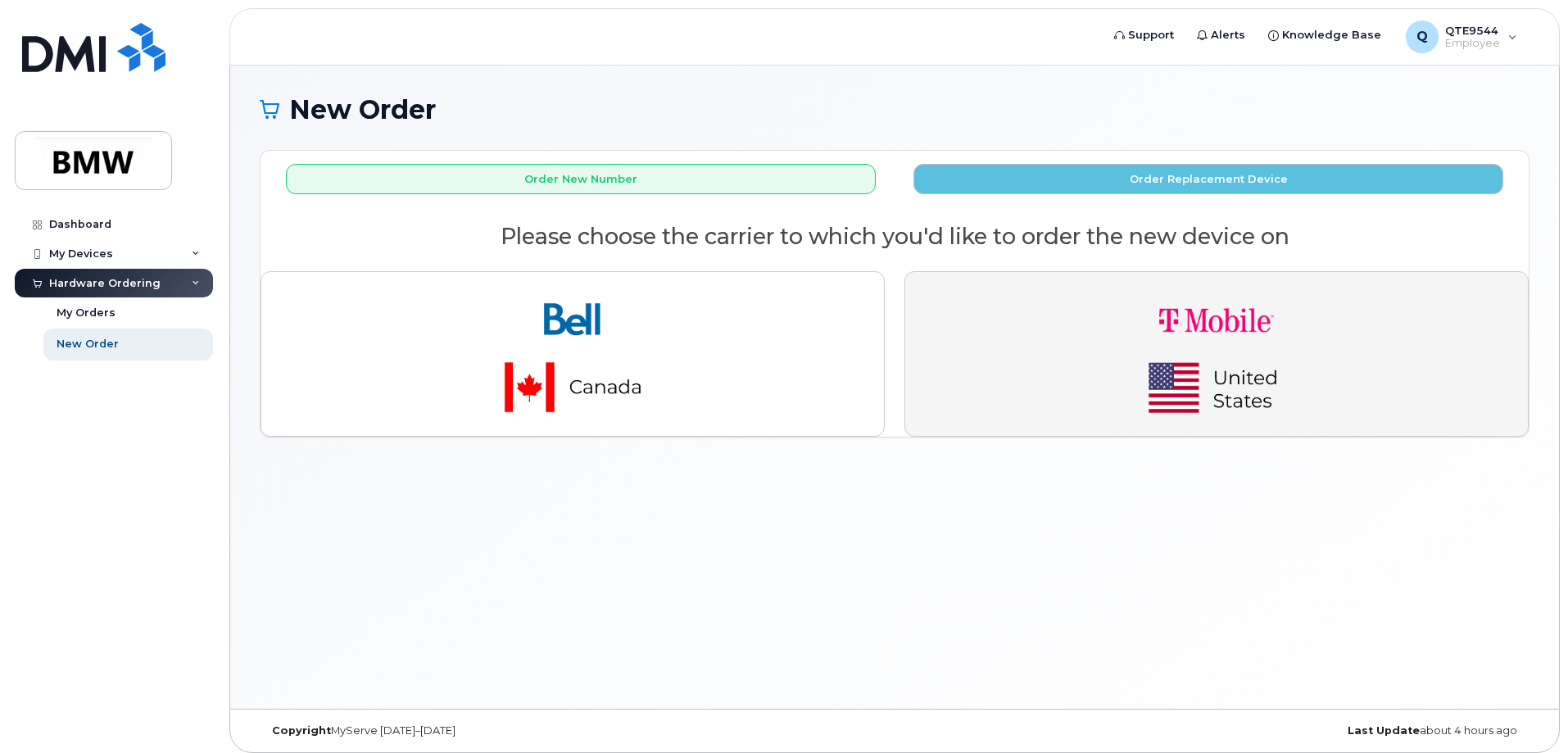
click at [1182, 349] on img "button" at bounding box center [1216, 353] width 229 height 138
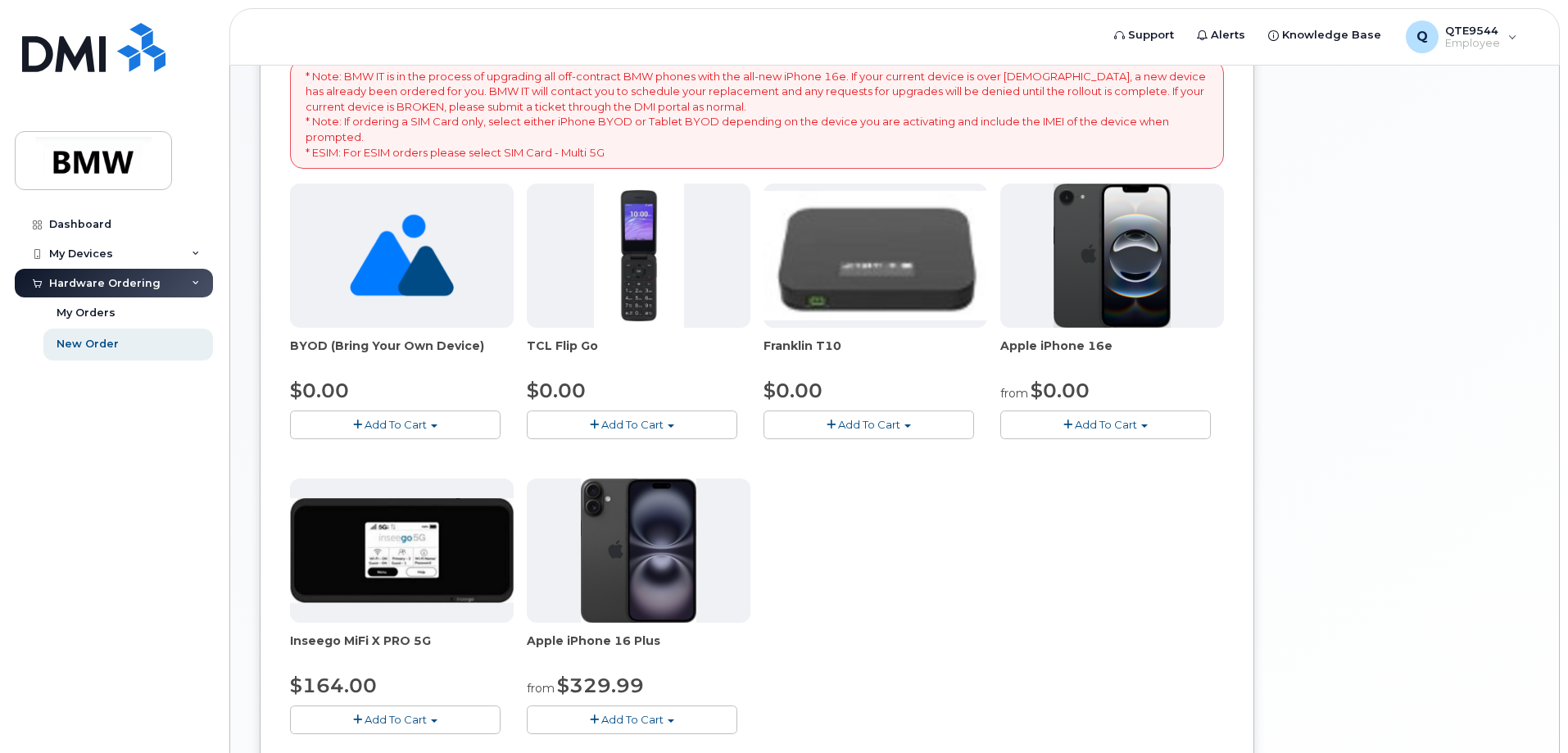
scroll to position [128, 0]
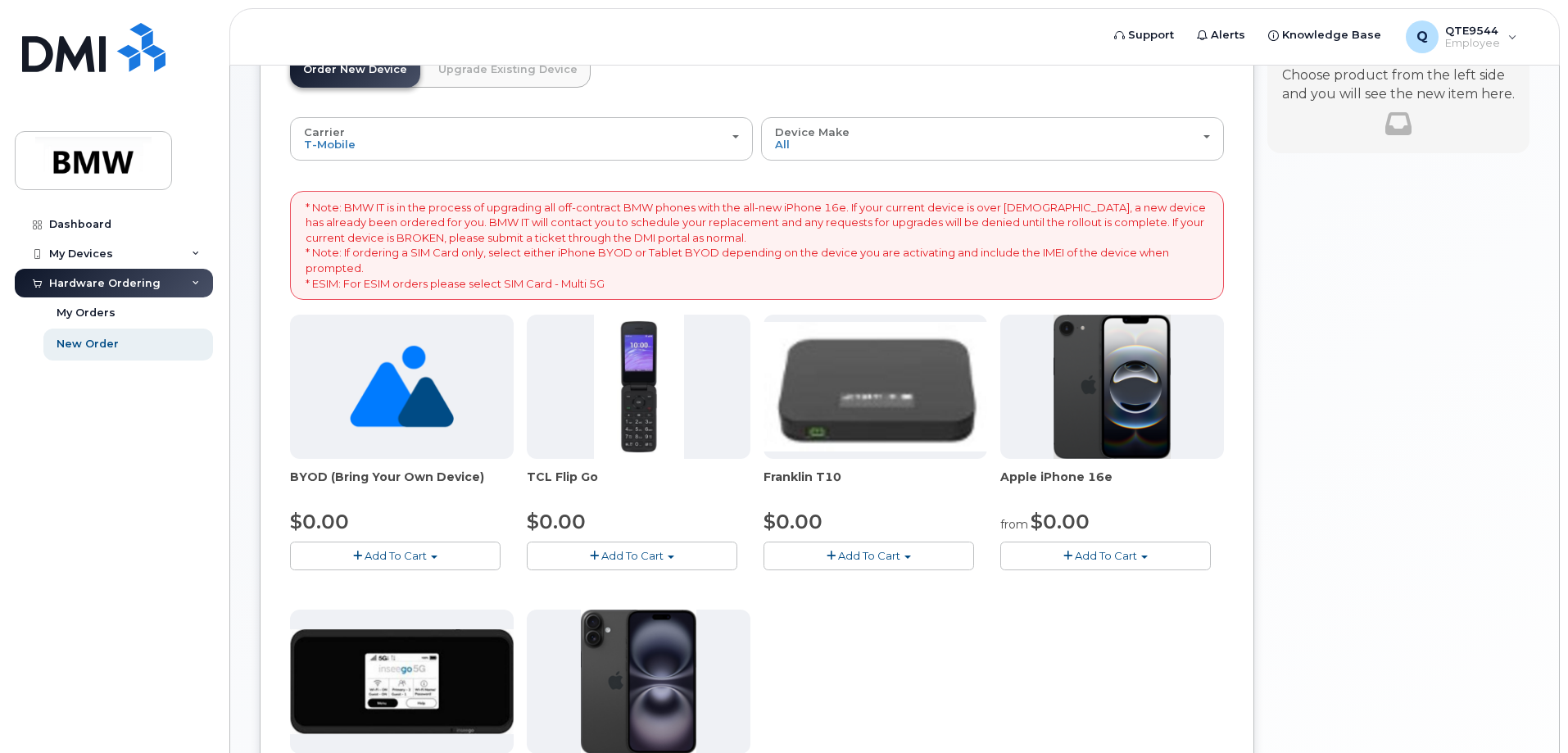
click at [1370, 418] on div "Your Cart is Empty! Choose product from the left side and you will see the new …" at bounding box center [1399, 510] width 263 height 978
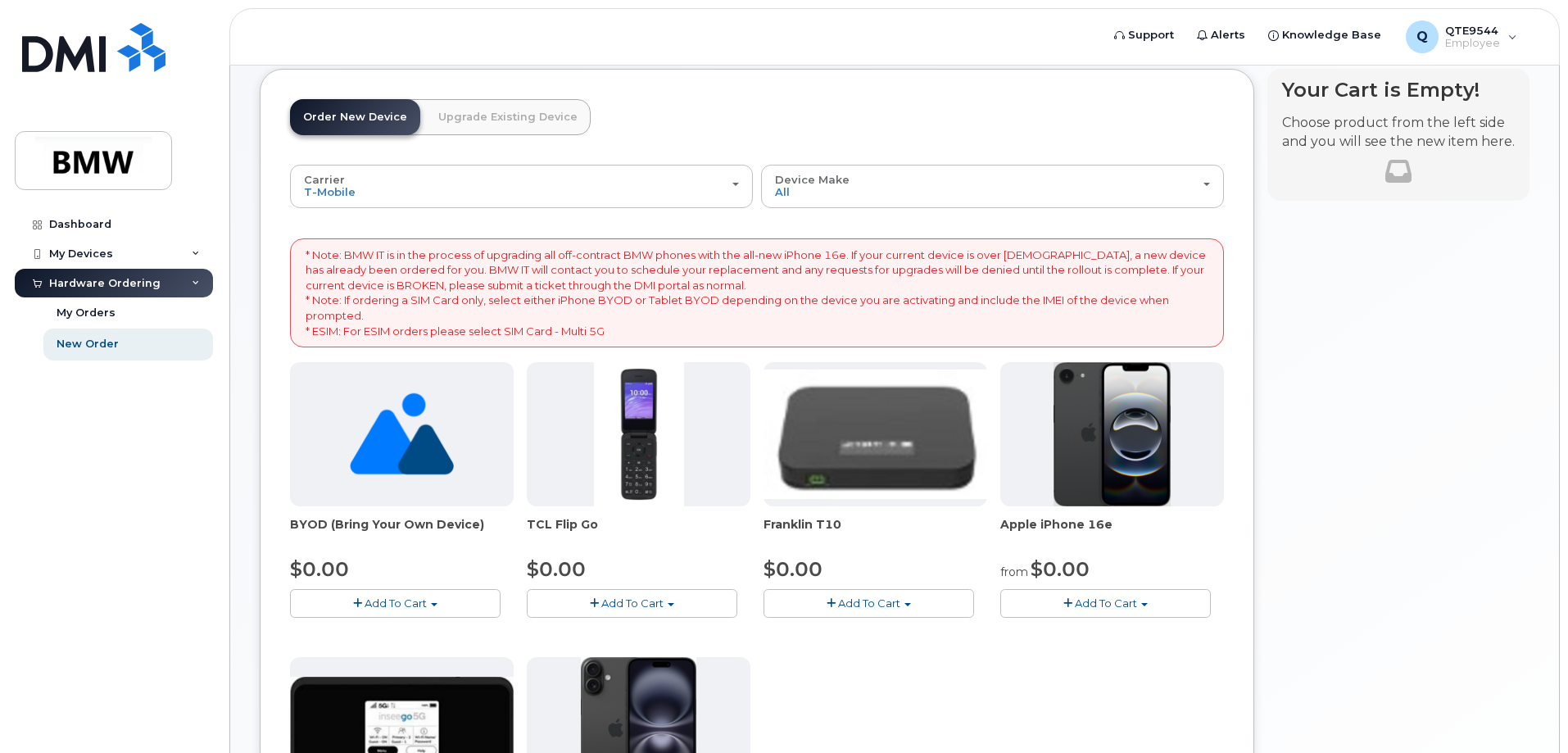
scroll to position [0, 0]
